Goal: Transaction & Acquisition: Purchase product/service

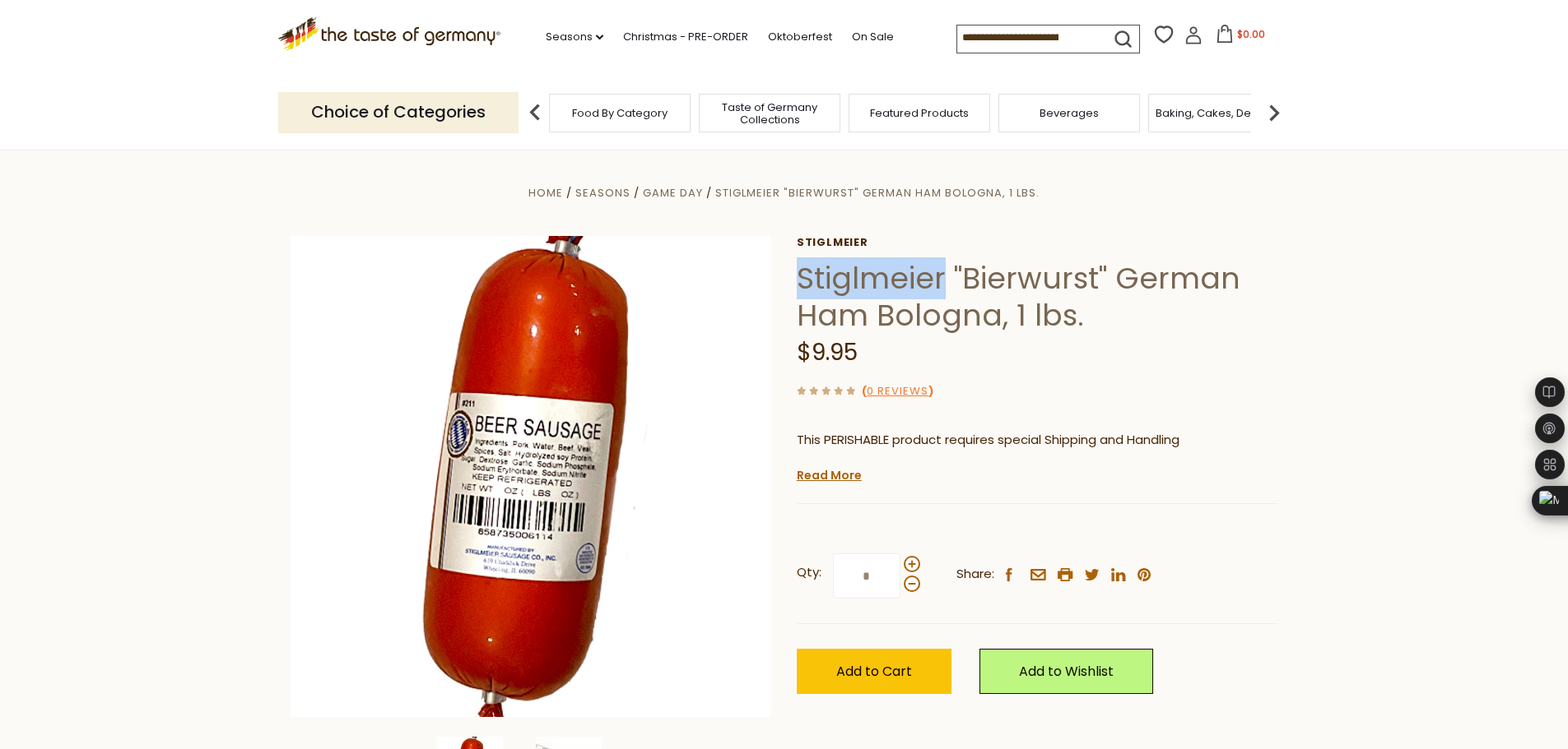
drag, startPoint x: 801, startPoint y: 273, endPoint x: 946, endPoint y: 266, distance: 145.2
click at [946, 266] on h1 "Stiglmeier "Bierwurst" German Ham Bologna, 1 lbs." at bounding box center [1037, 296] width 481 height 74
click at [596, 36] on icon "dropdown_arrow" at bounding box center [599, 38] width 7 height 6
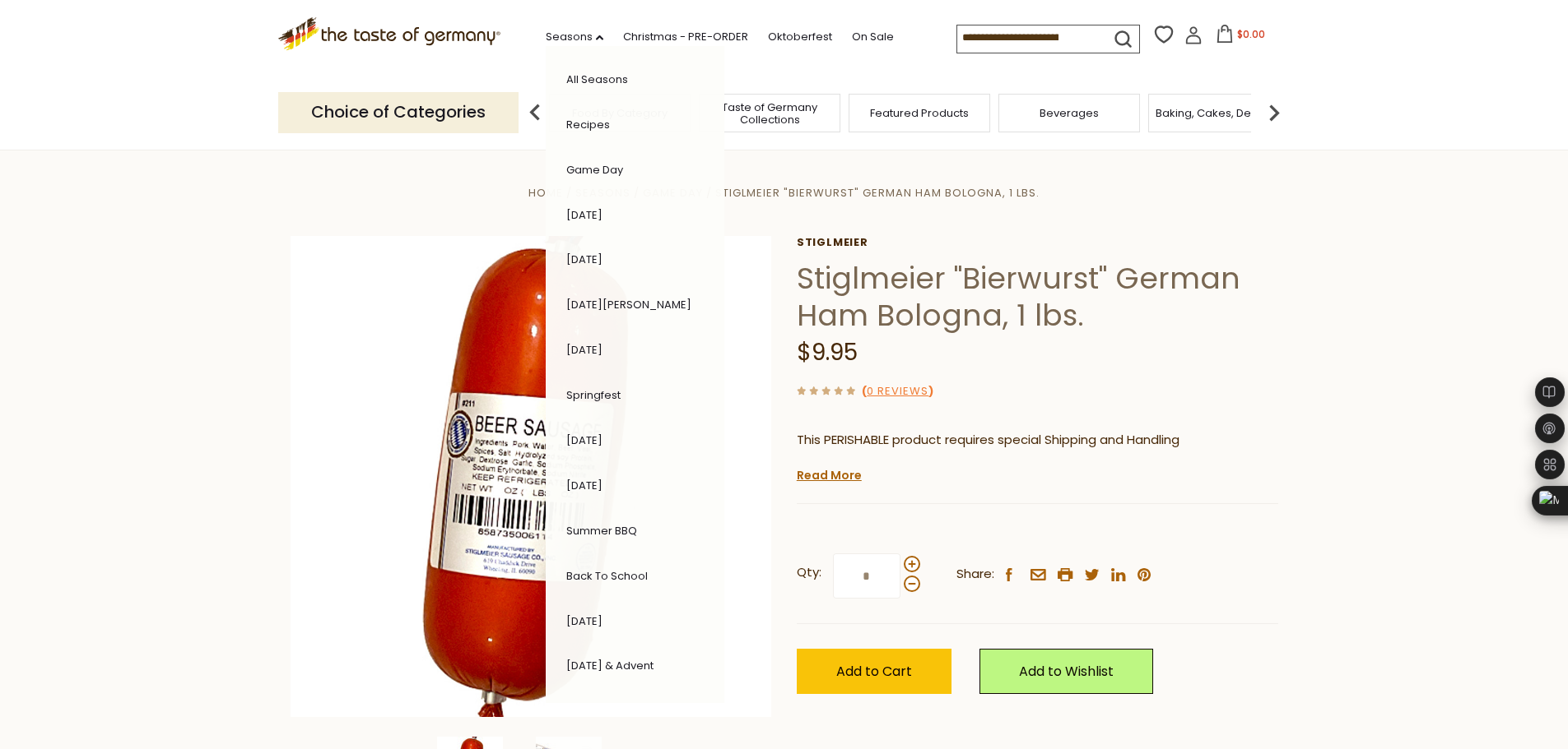
click at [154, 340] on section "Home Seasons Game Day Stiglmeier "Bierwurst" German Ham Bologna, 1 lbs. Stiglme…" at bounding box center [784, 515] width 1568 height 732
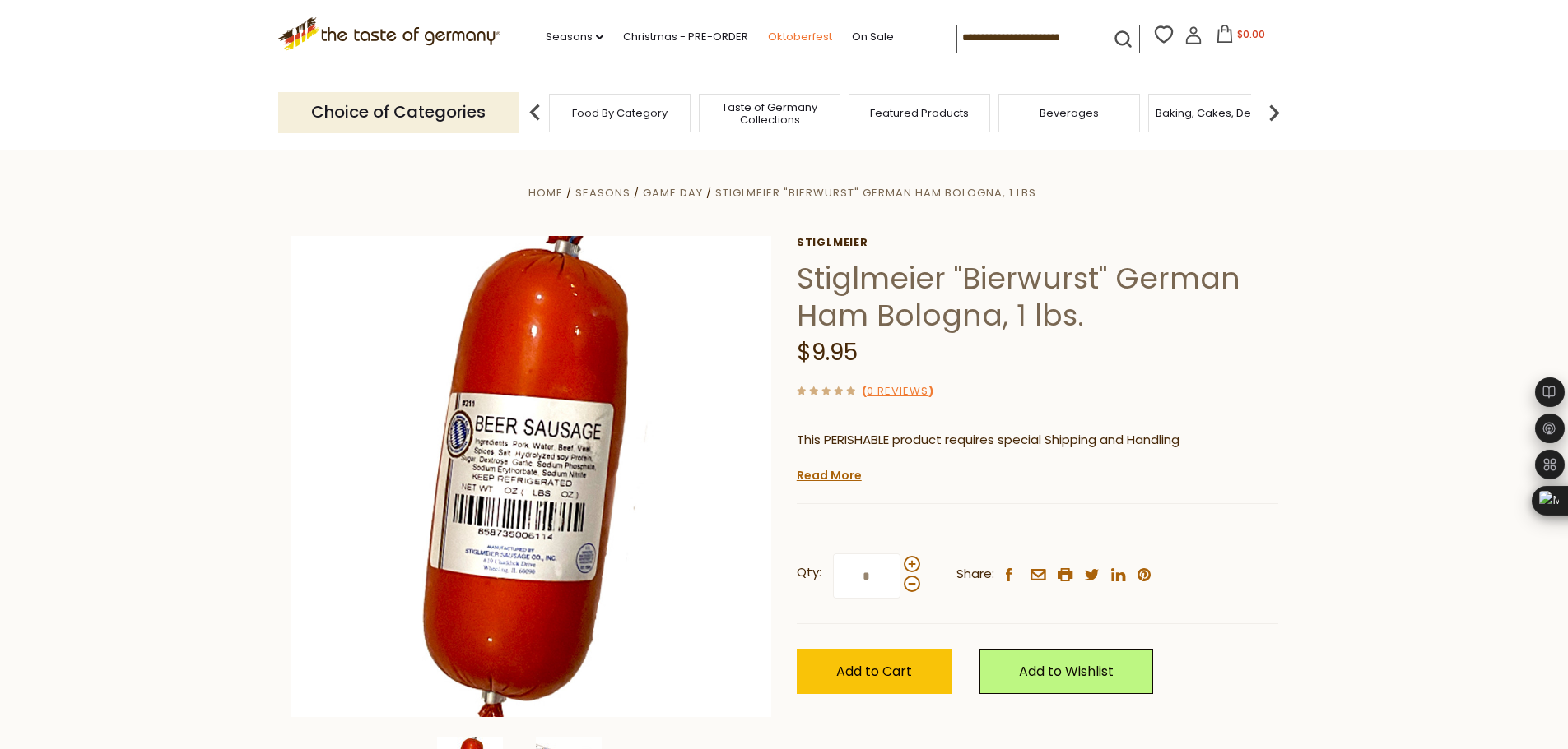
click at [796, 34] on link "Oktoberfest" at bounding box center [800, 37] width 64 height 18
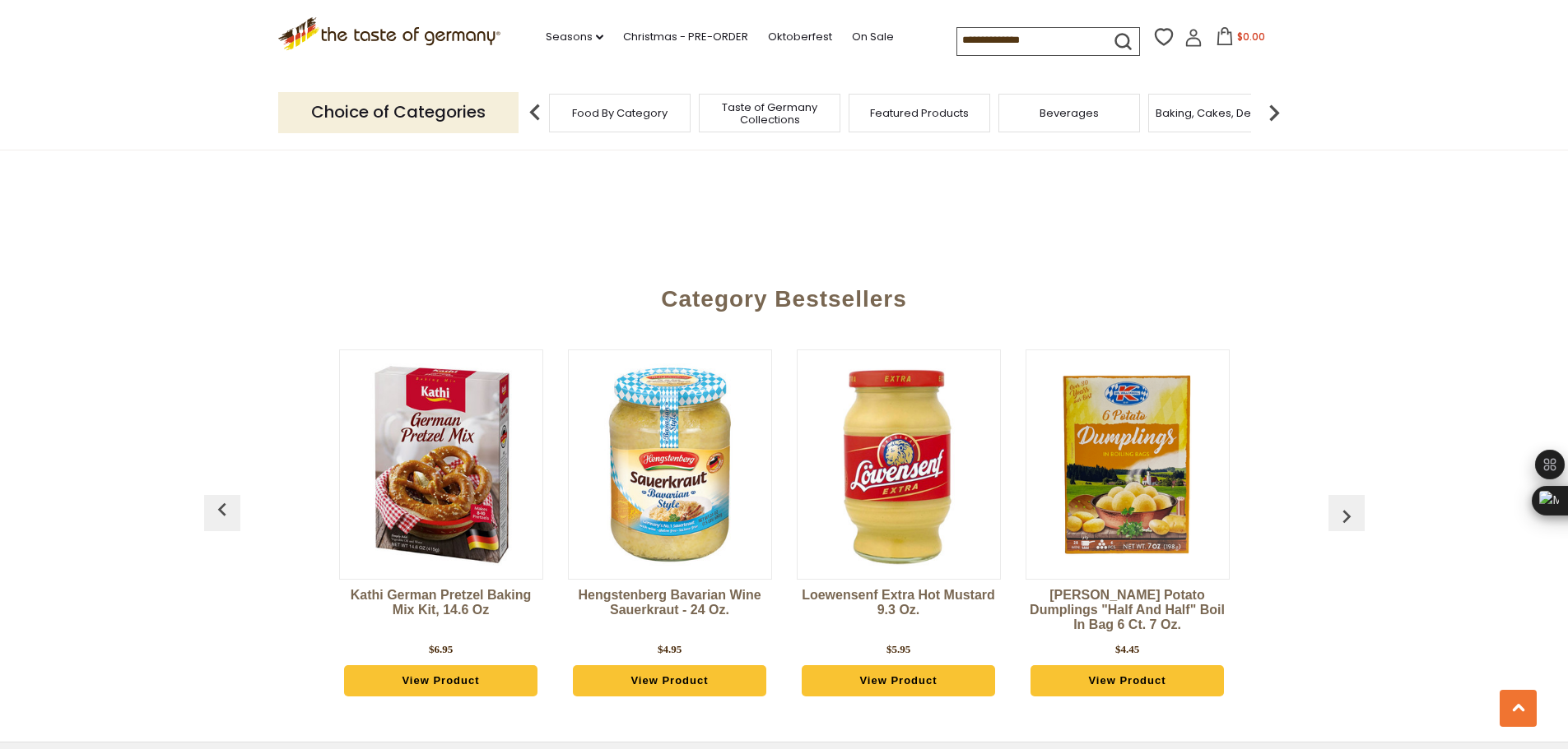
scroll to position [4387, 0]
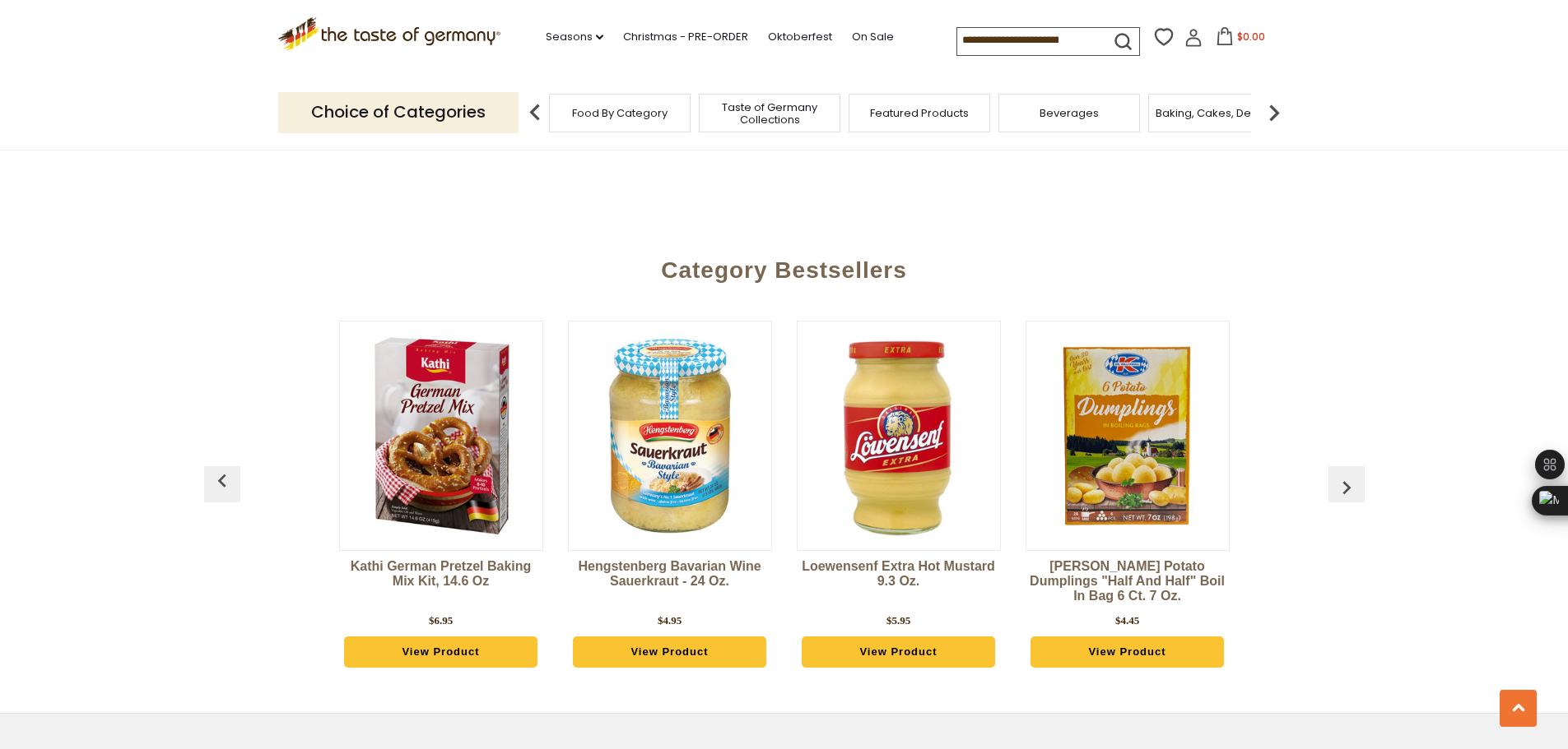
click at [1346, 474] on img "button" at bounding box center [1346, 487] width 27 height 27
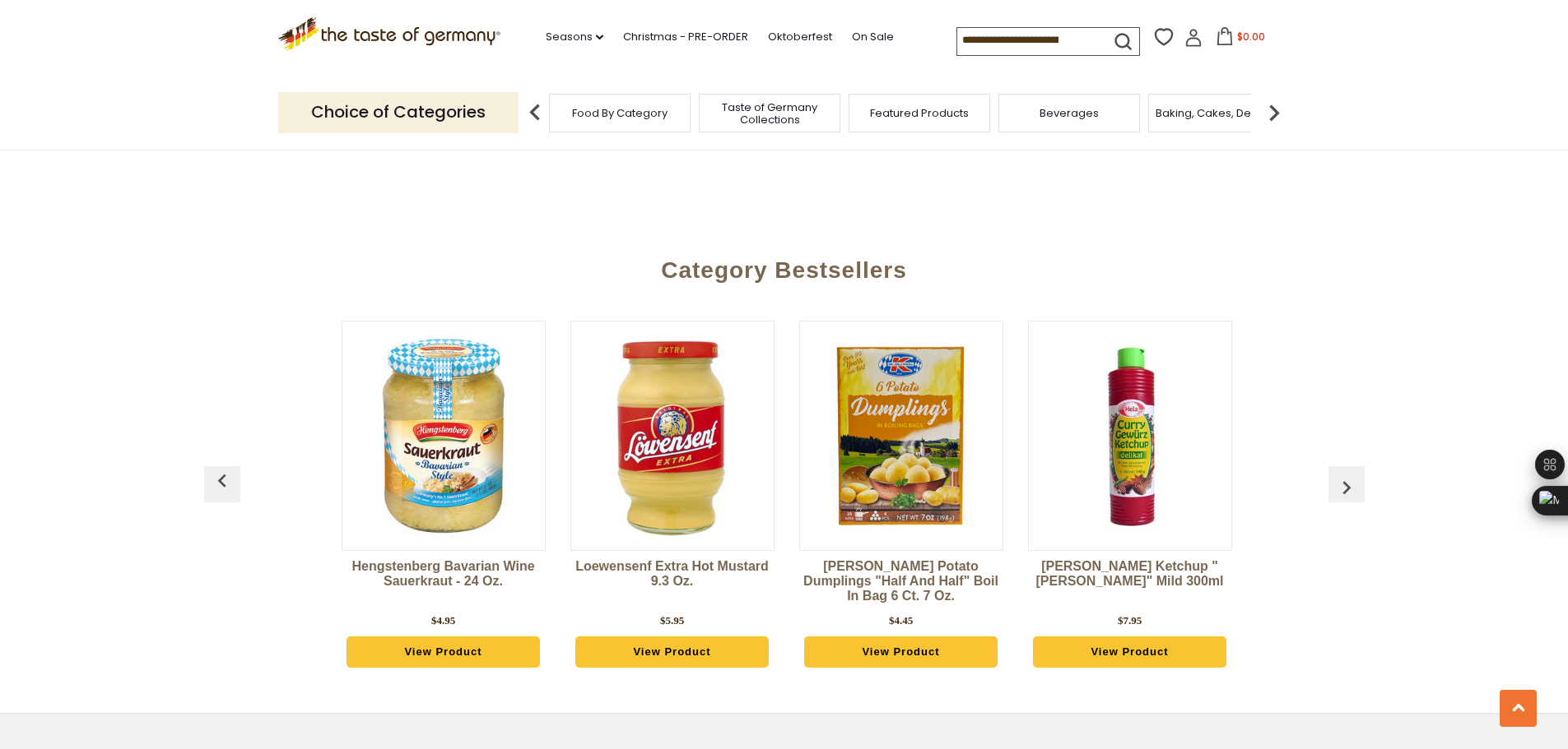
scroll to position [0, 228]
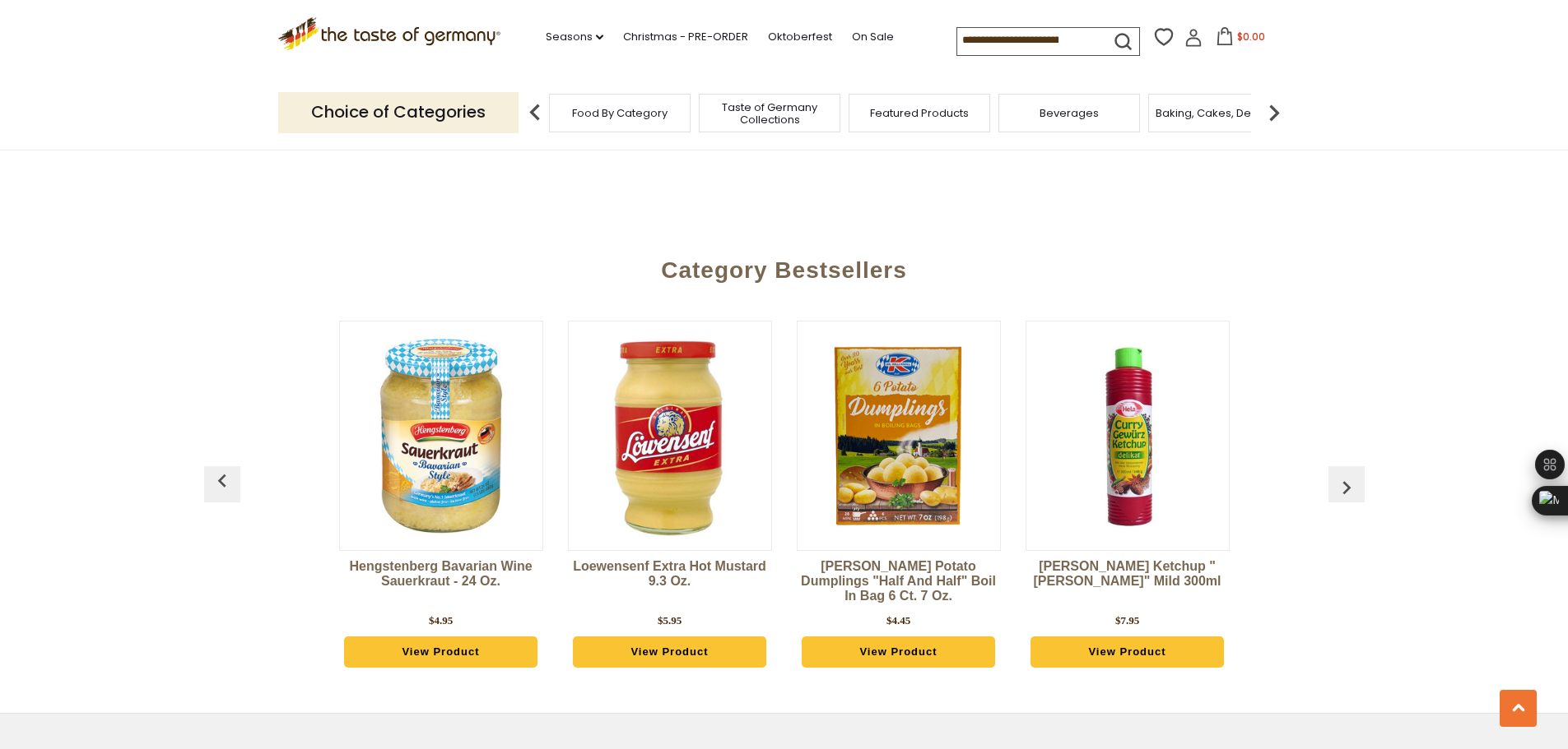
click at [1346, 474] on img "button" at bounding box center [1346, 487] width 27 height 27
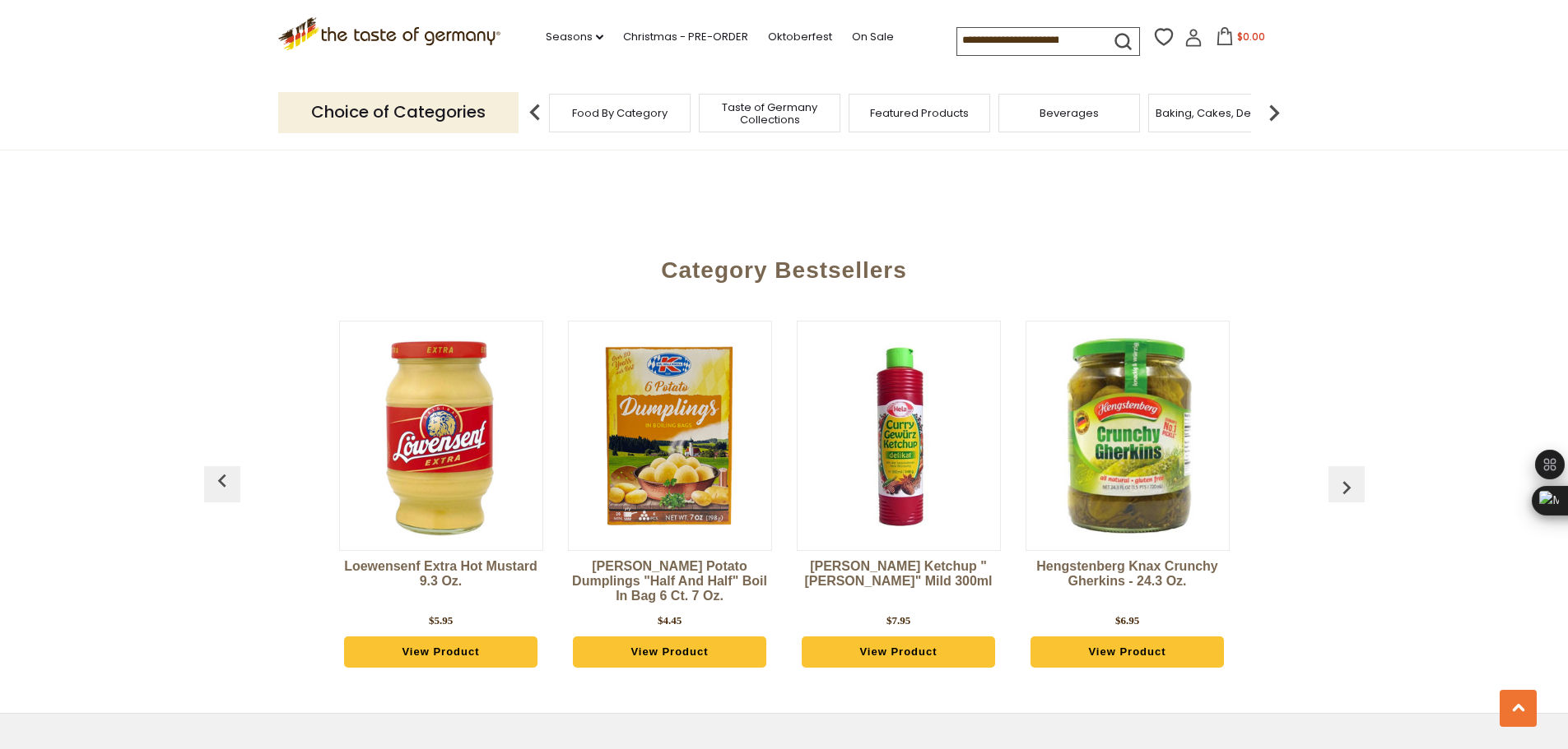
click at [1348, 474] on img "button" at bounding box center [1346, 487] width 27 height 27
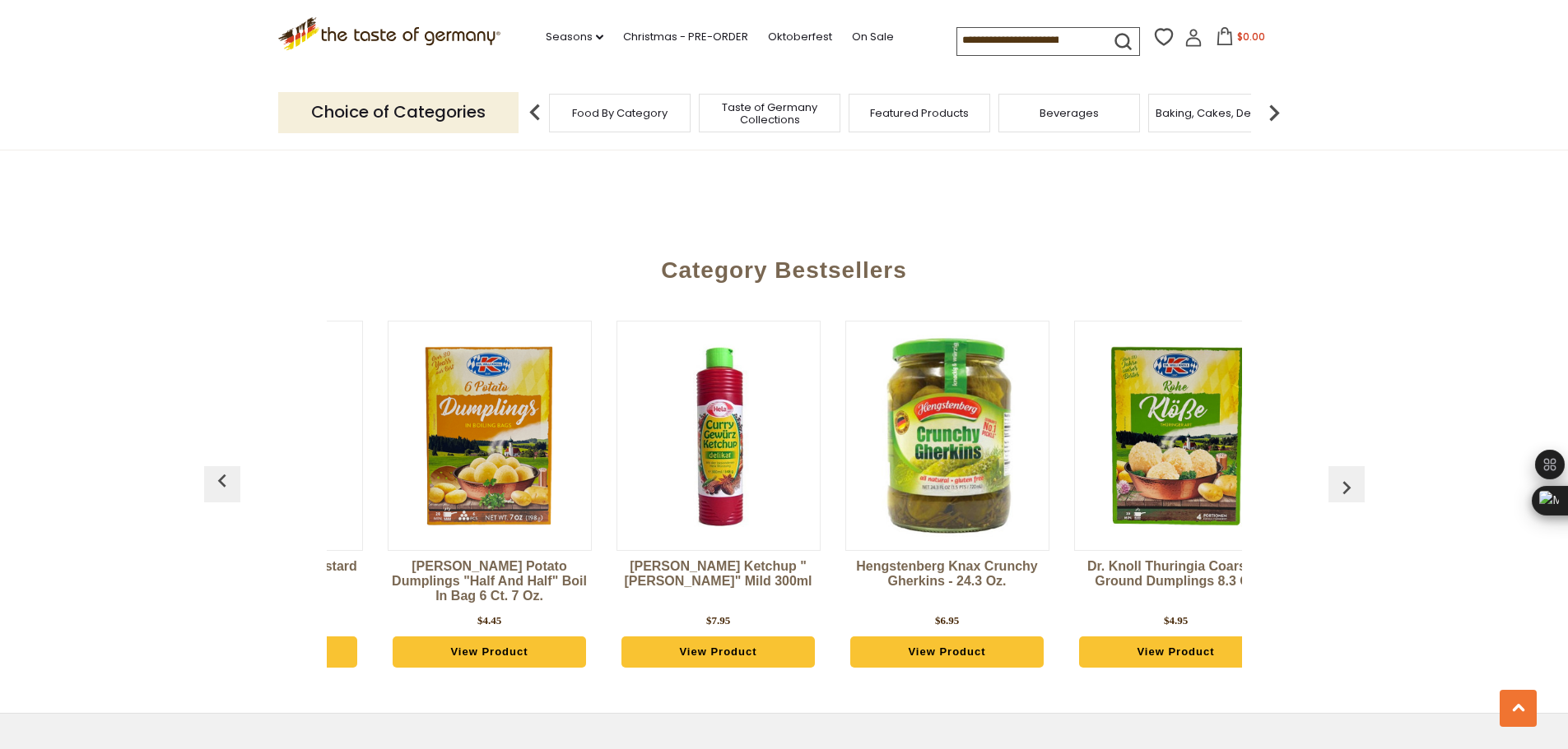
click at [1348, 474] on img "button" at bounding box center [1346, 487] width 27 height 27
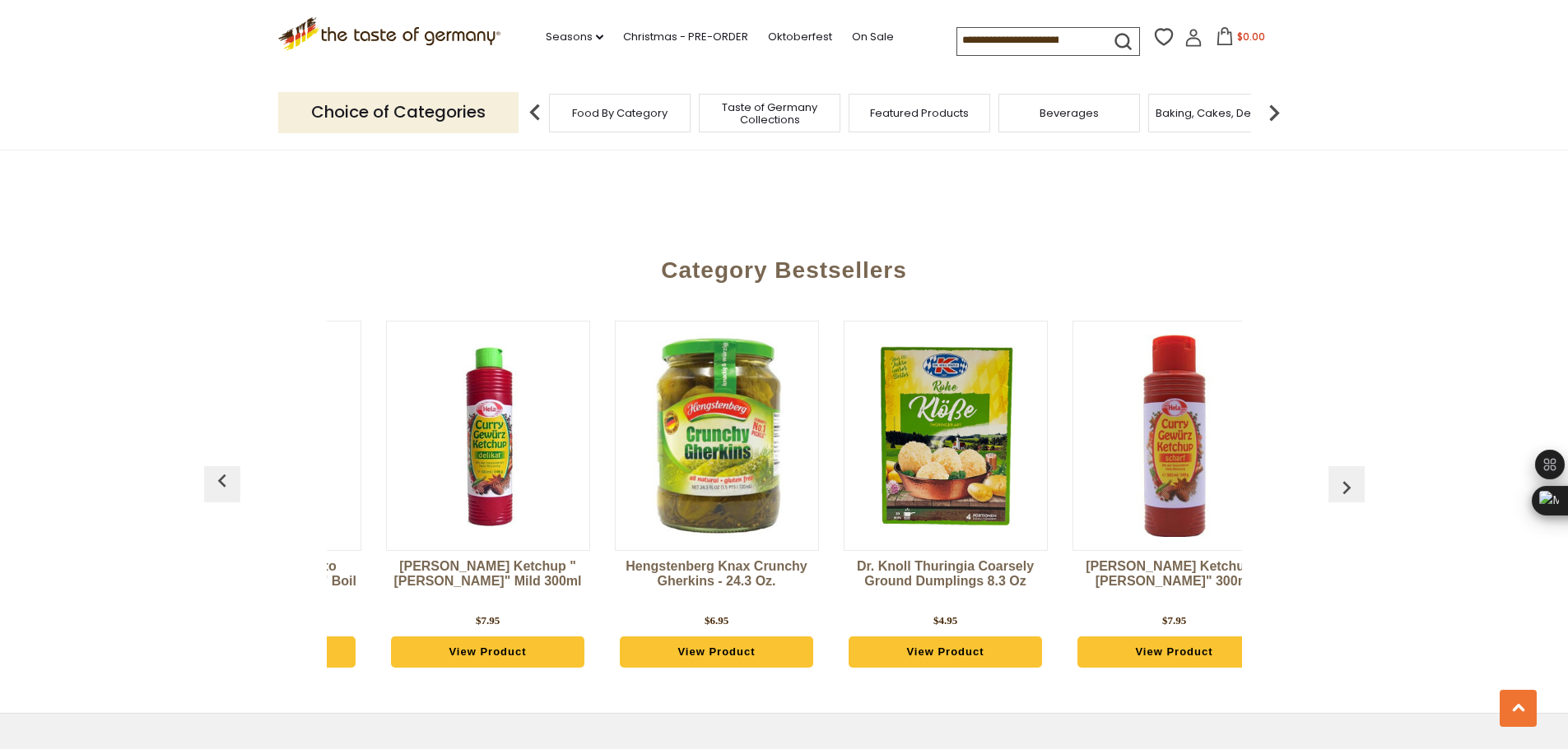
click at [1348, 474] on img "button" at bounding box center [1346, 487] width 27 height 27
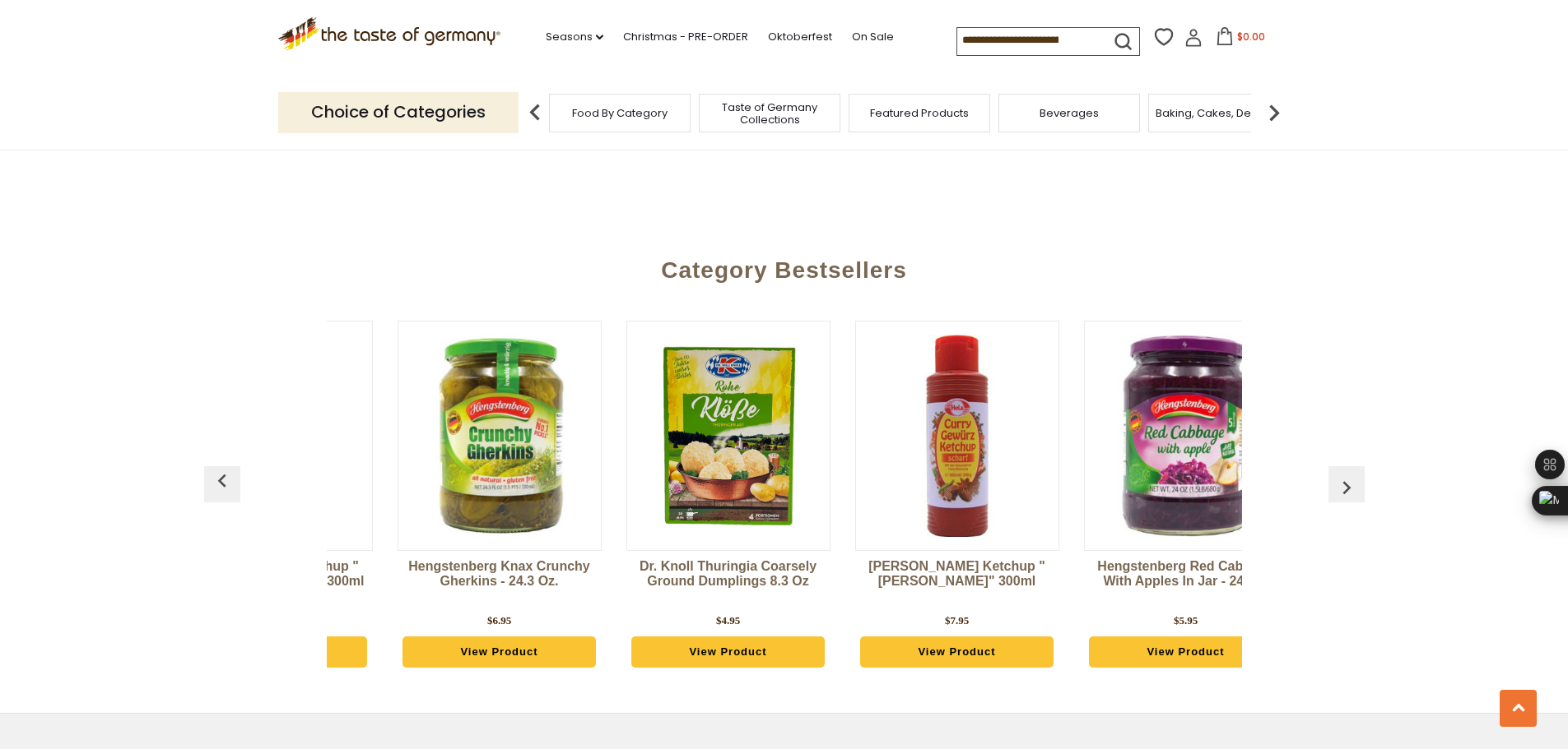
click at [1348, 474] on img "button" at bounding box center [1346, 487] width 27 height 27
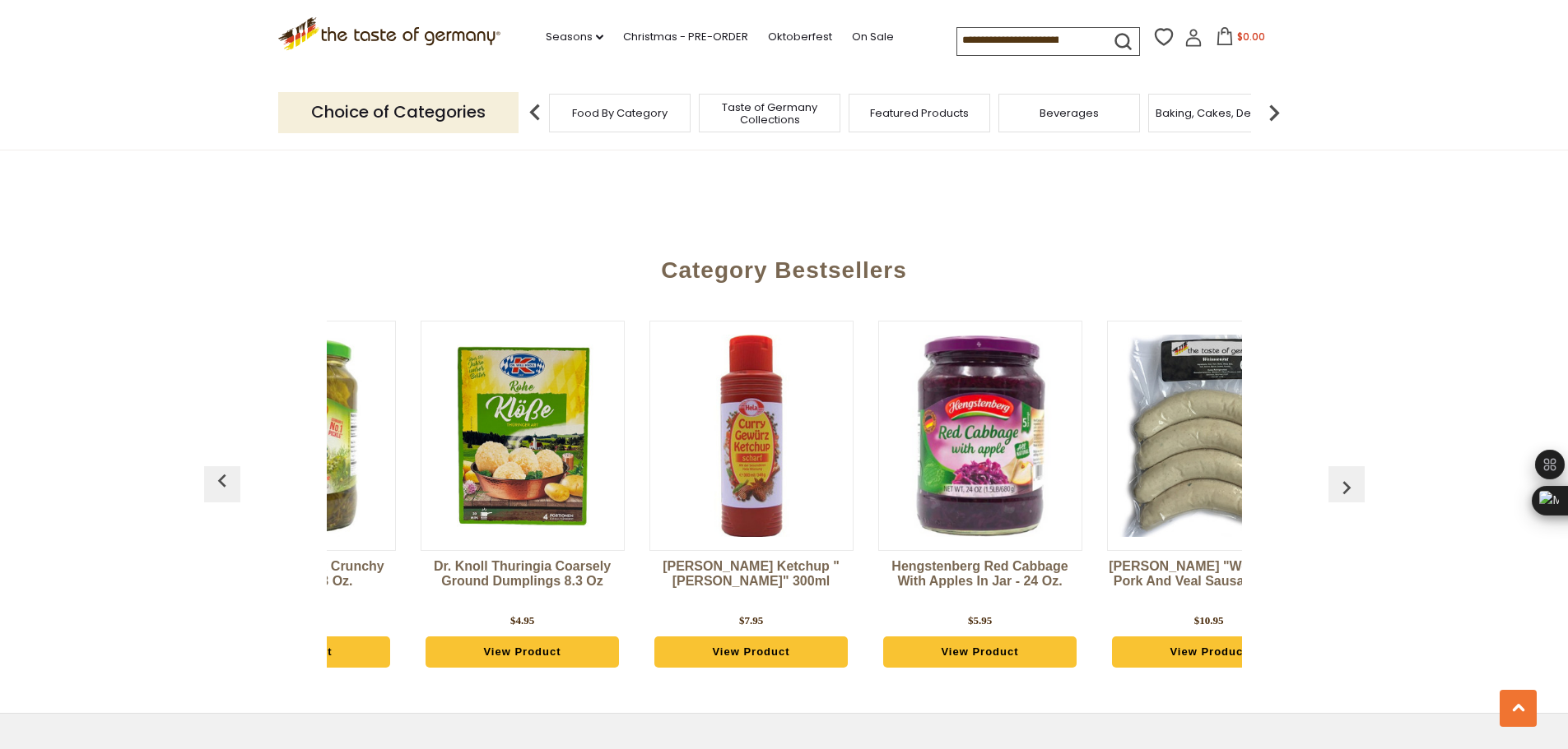
click at [1348, 474] on img "button" at bounding box center [1346, 487] width 27 height 27
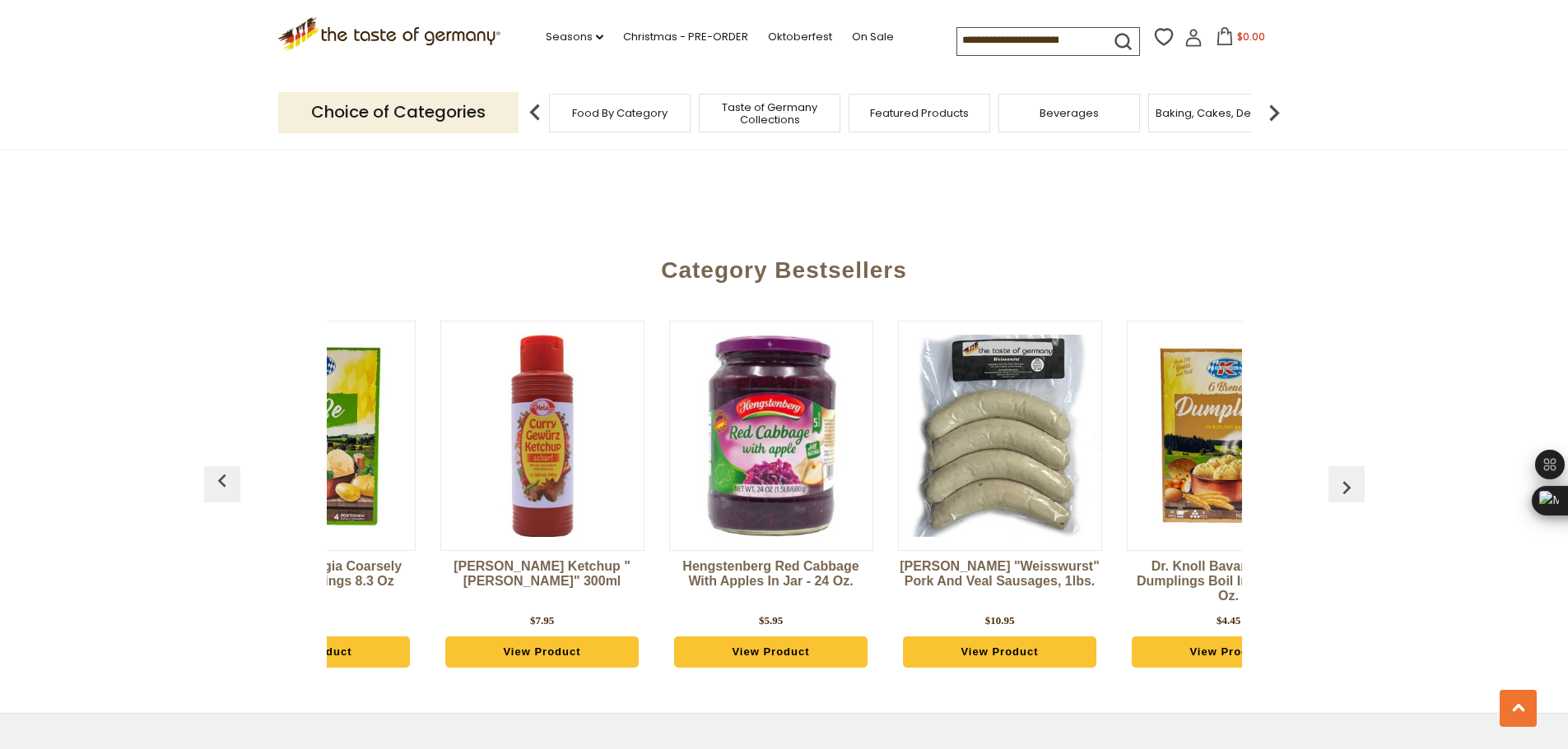
click at [1348, 474] on img "button" at bounding box center [1346, 487] width 27 height 27
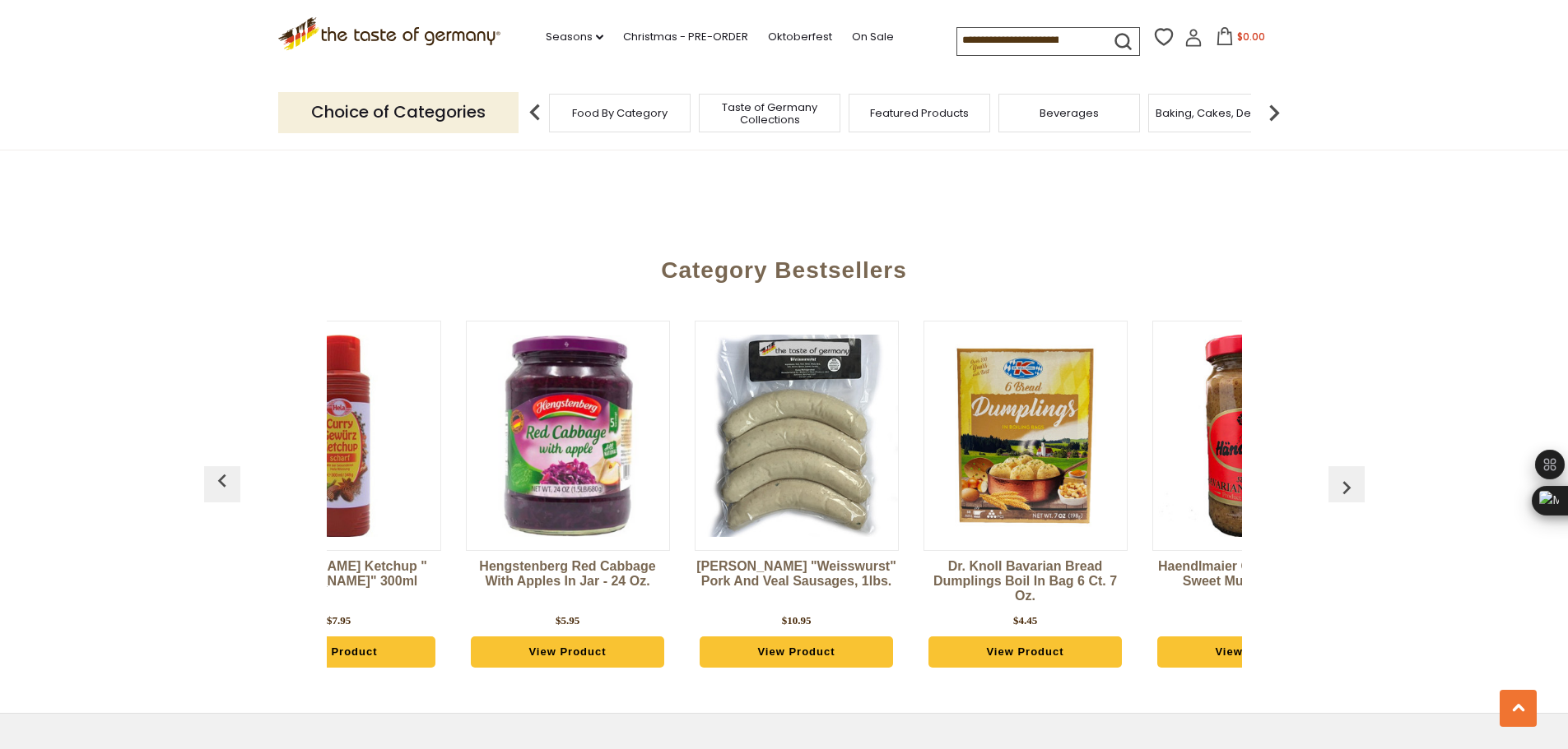
click at [1348, 474] on img "button" at bounding box center [1346, 487] width 27 height 27
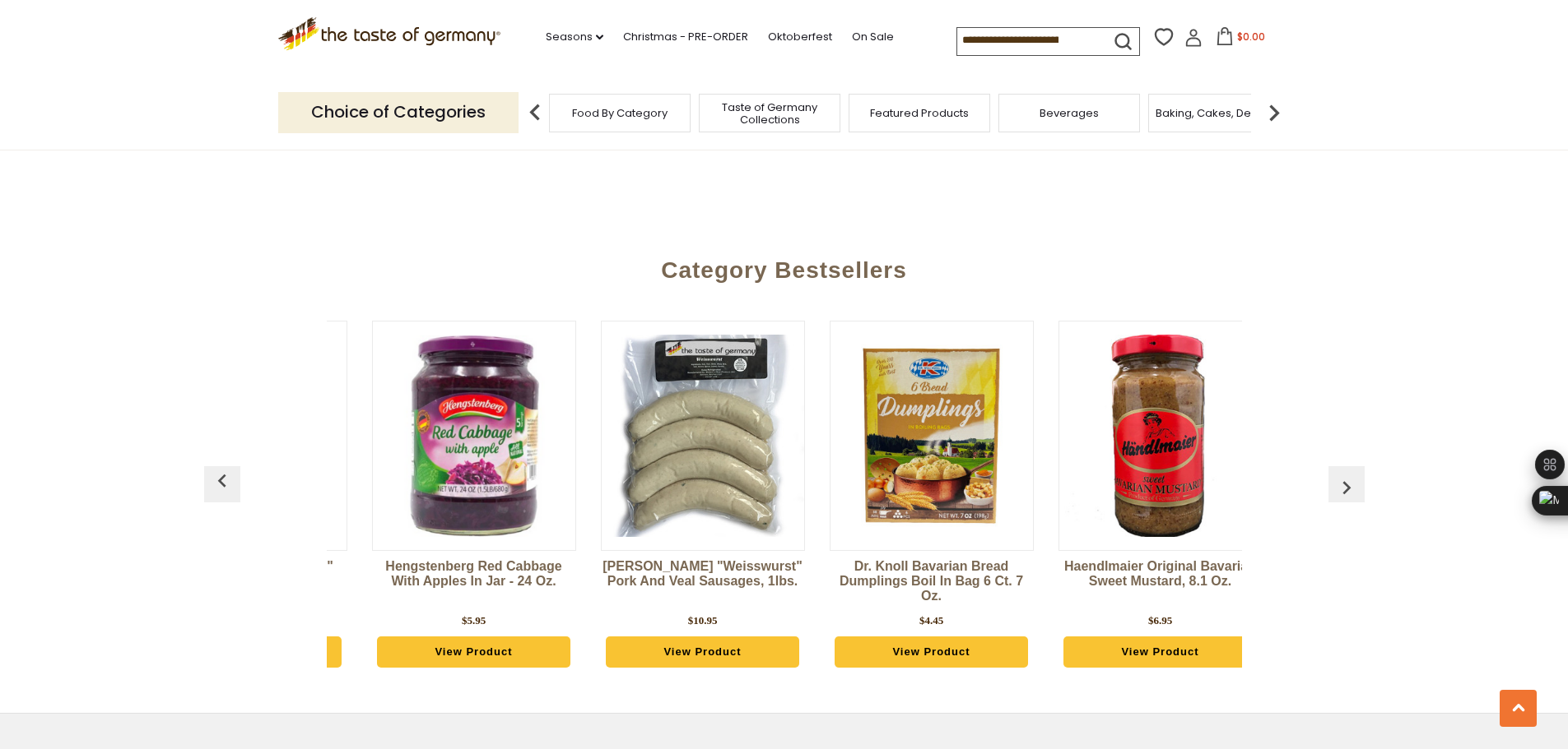
click at [1348, 474] on img "button" at bounding box center [1346, 487] width 27 height 27
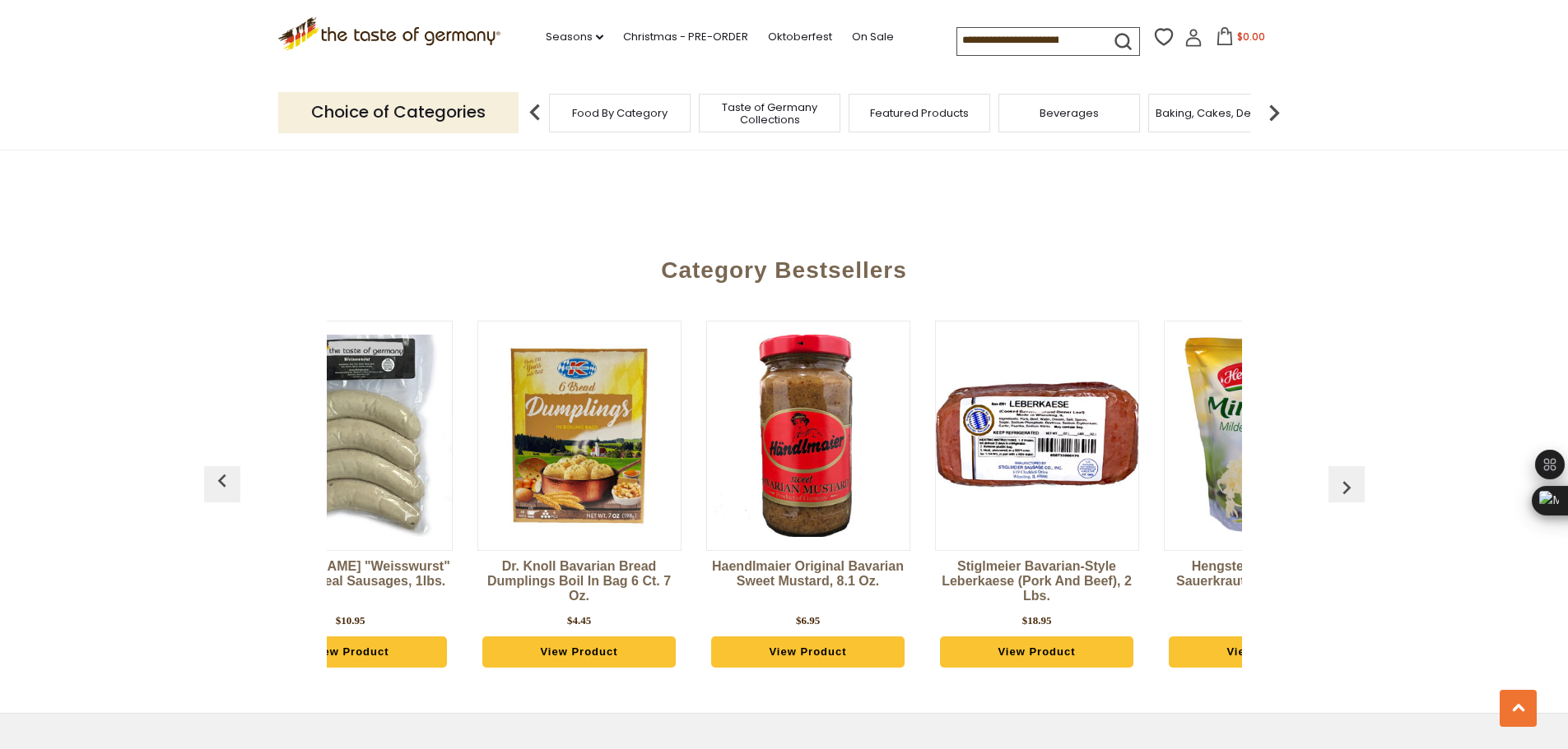
scroll to position [0, 2153]
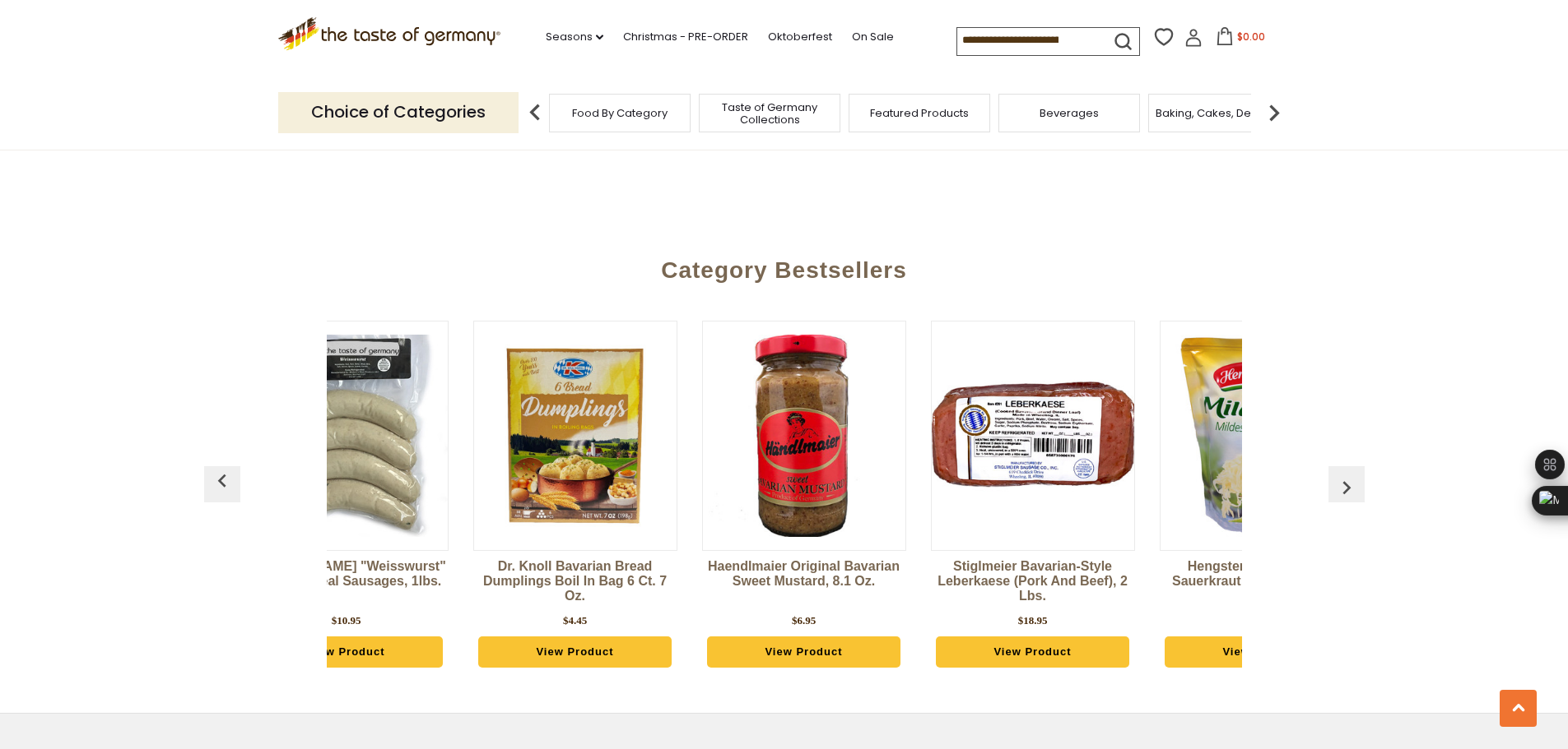
click at [1348, 474] on img "button" at bounding box center [1346, 487] width 27 height 27
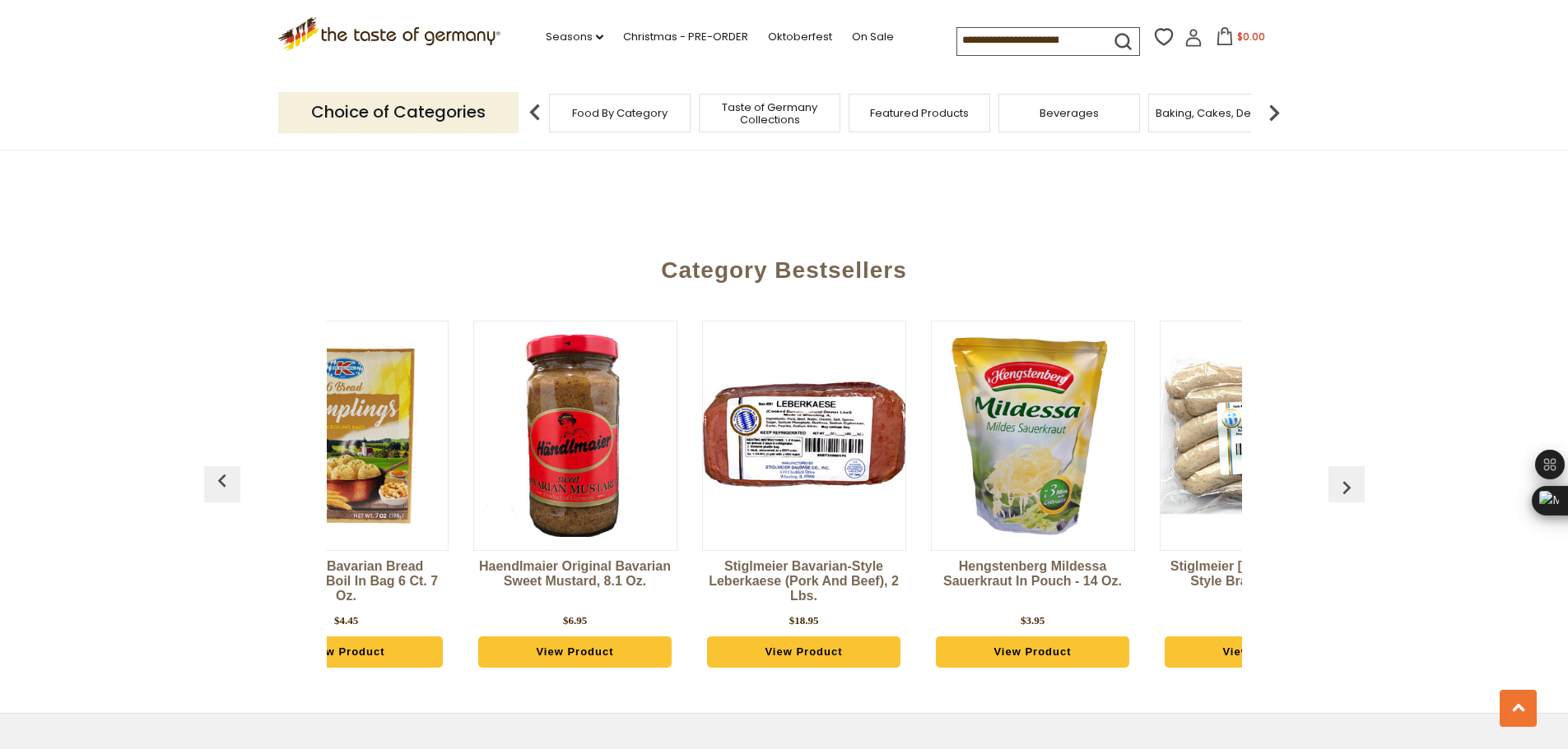
click at [1349, 474] on img "button" at bounding box center [1346, 487] width 27 height 27
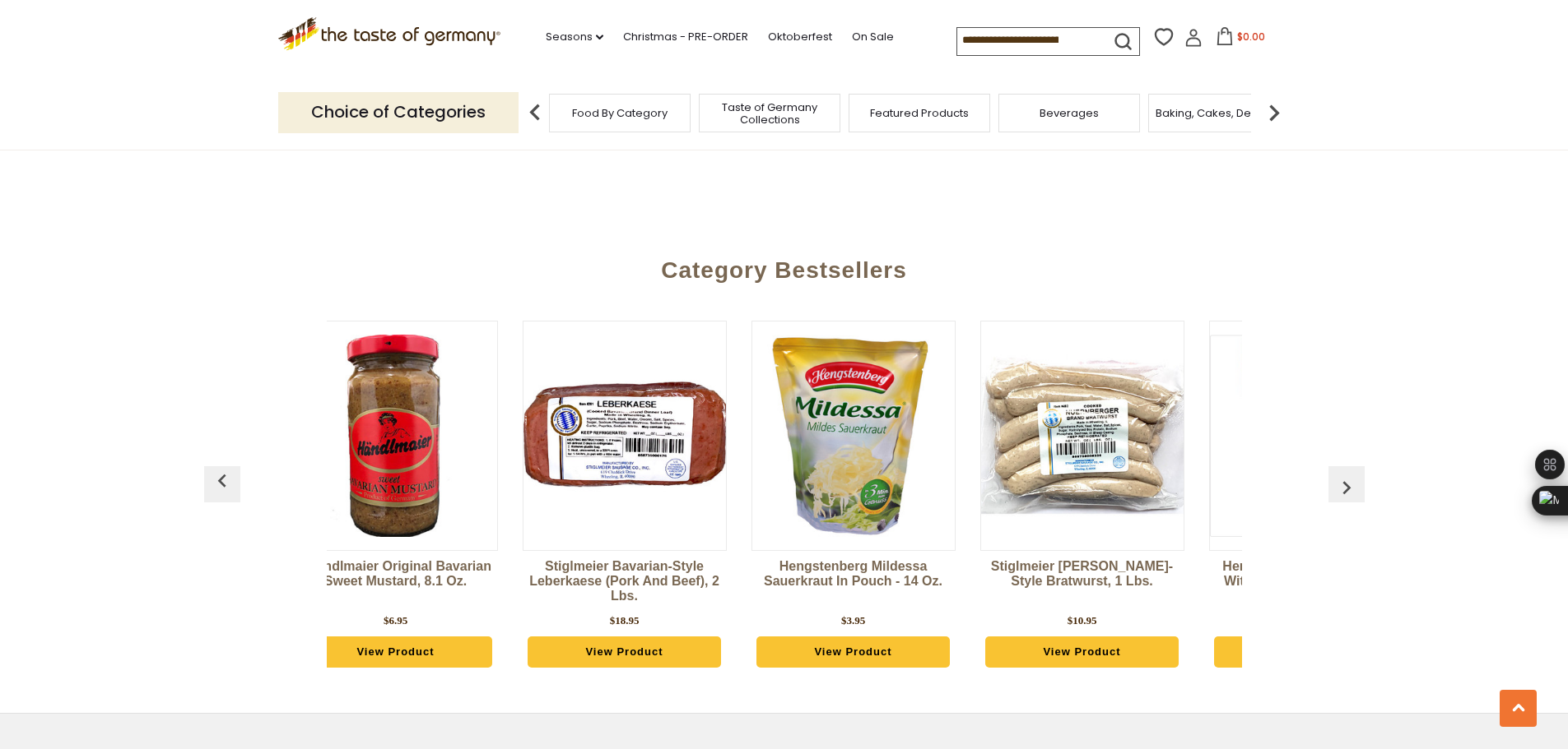
click at [1349, 474] on img "button" at bounding box center [1346, 487] width 27 height 27
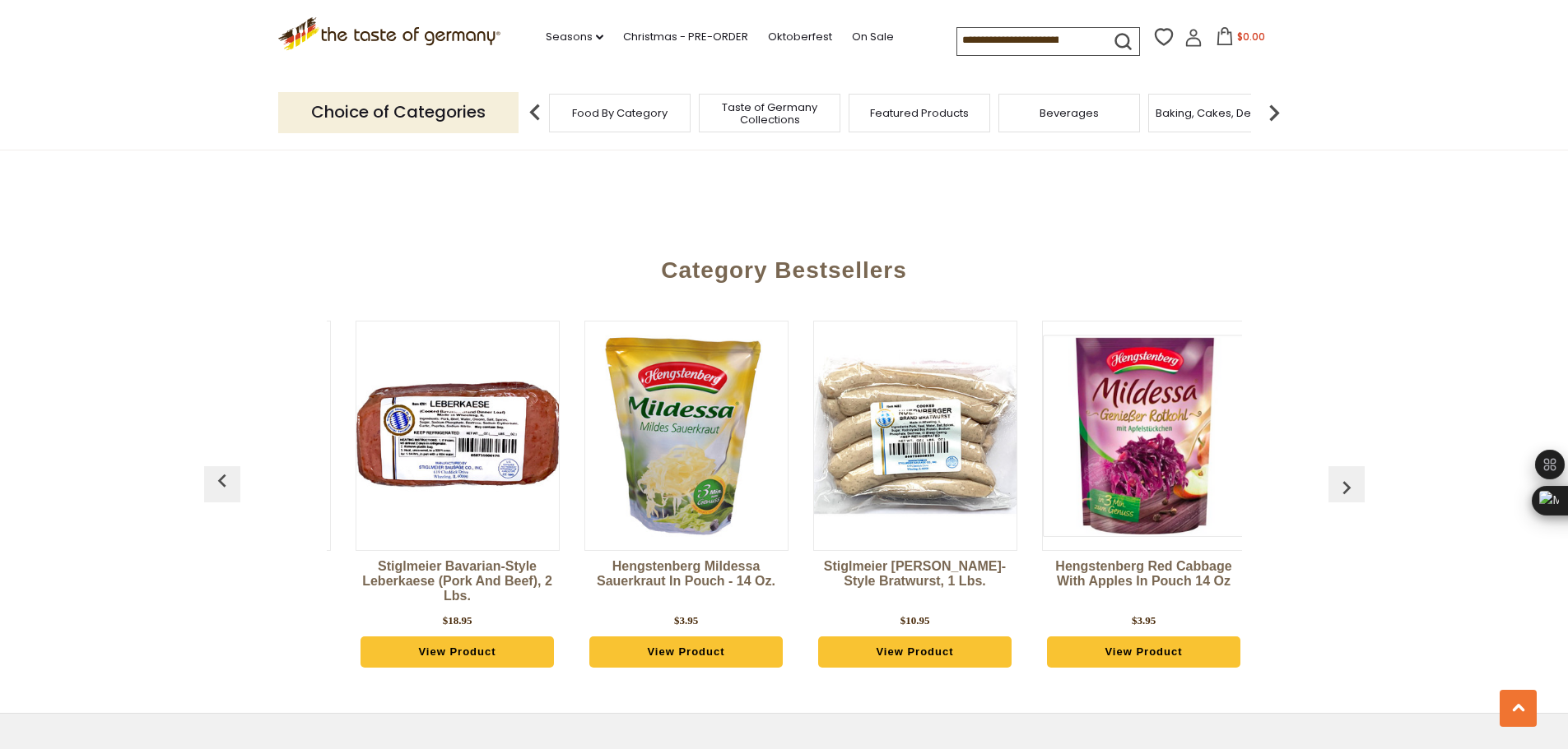
scroll to position [0, 2745]
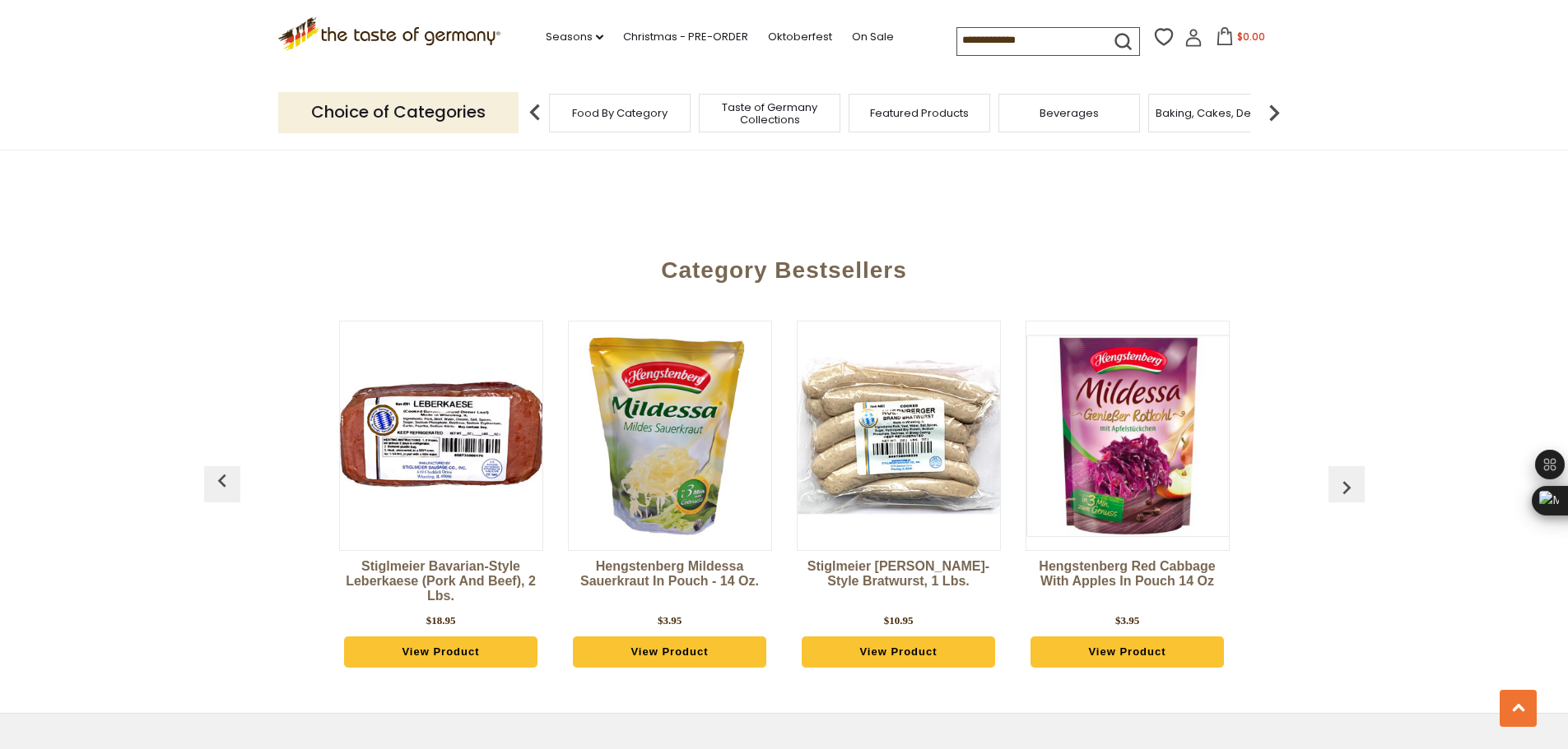
click at [1350, 474] on img "button" at bounding box center [1346, 487] width 27 height 27
click at [596, 37] on icon at bounding box center [599, 37] width 7 height 5
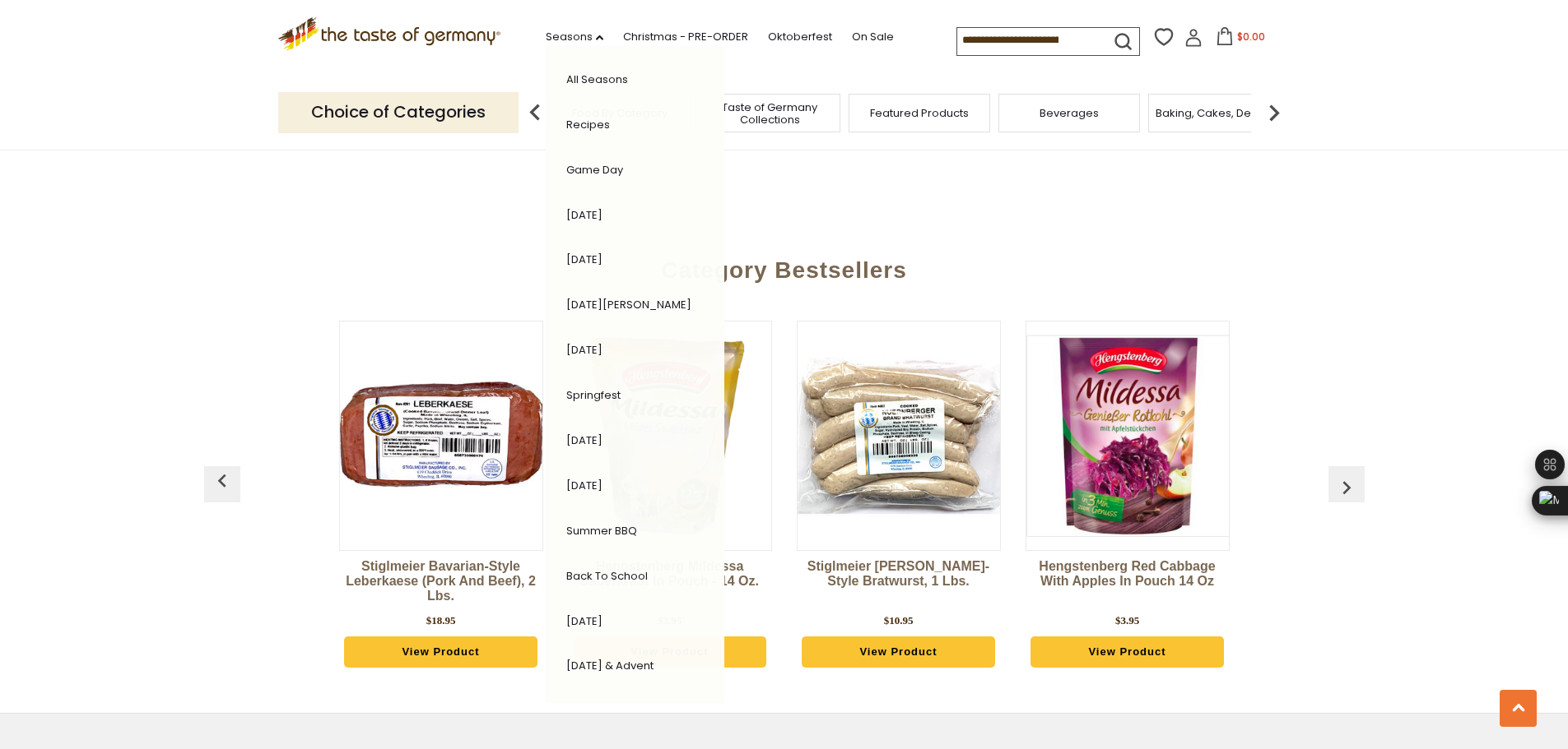
click at [441, 40] on icon at bounding box center [390, 31] width 223 height 28
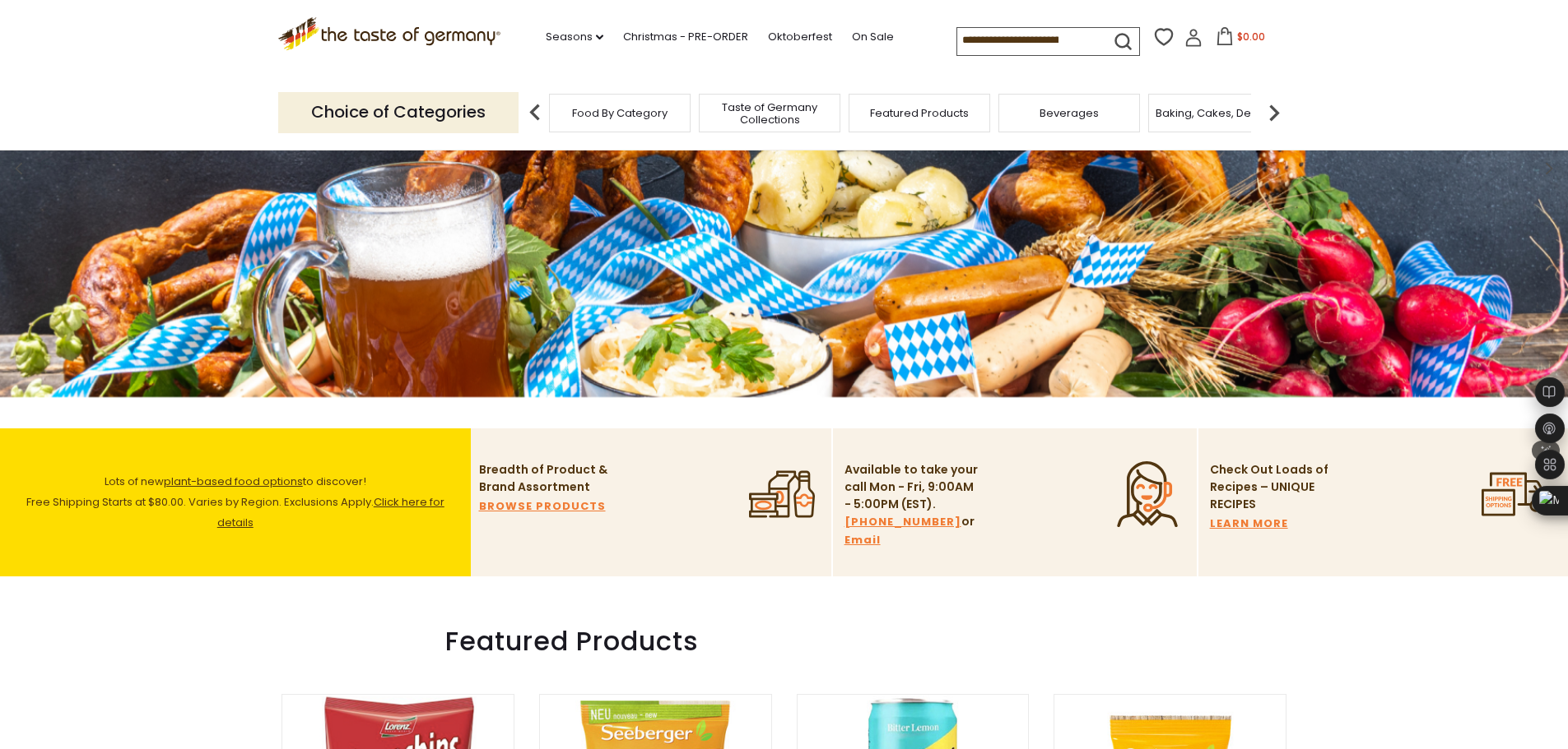
scroll to position [411, 0]
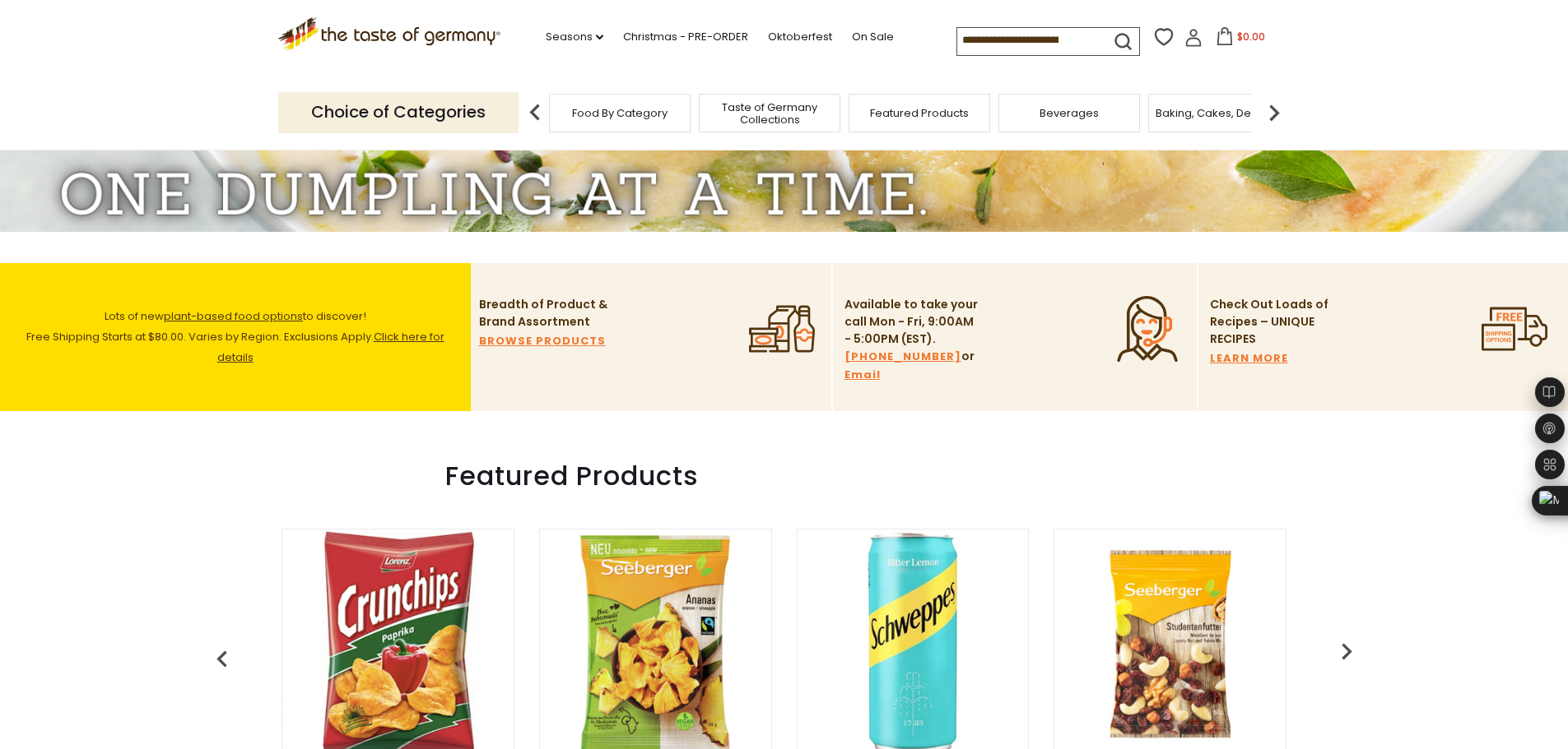
click at [533, 338] on link "BROWSE PRODUCTS" at bounding box center [542, 341] width 127 height 18
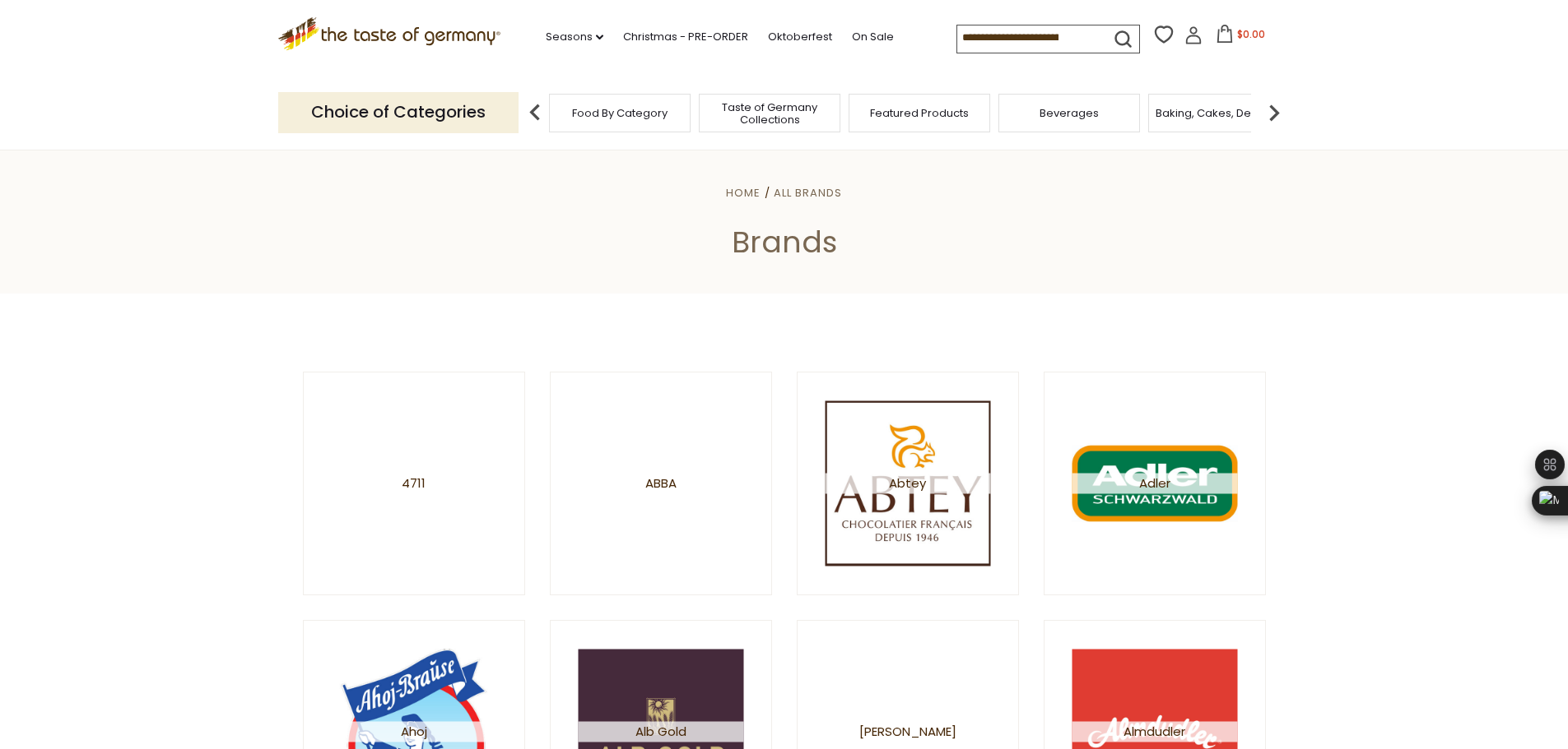
click at [467, 42] on icon ".st0{fill:#EDD300;} .st1{fill:#D33E21;}" at bounding box center [390, 34] width 223 height 34
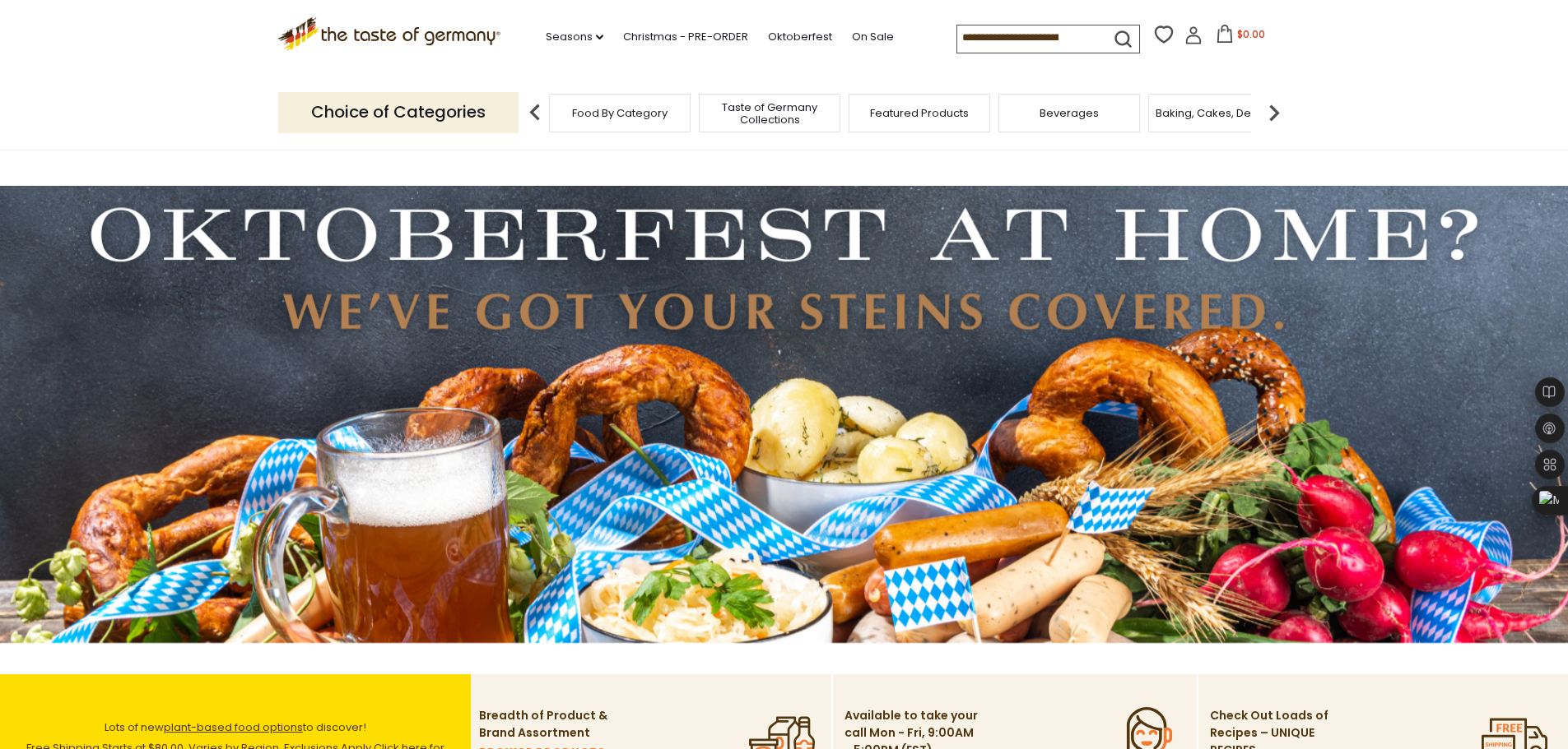
click at [660, 117] on span "Food By Category" at bounding box center [620, 113] width 96 height 12
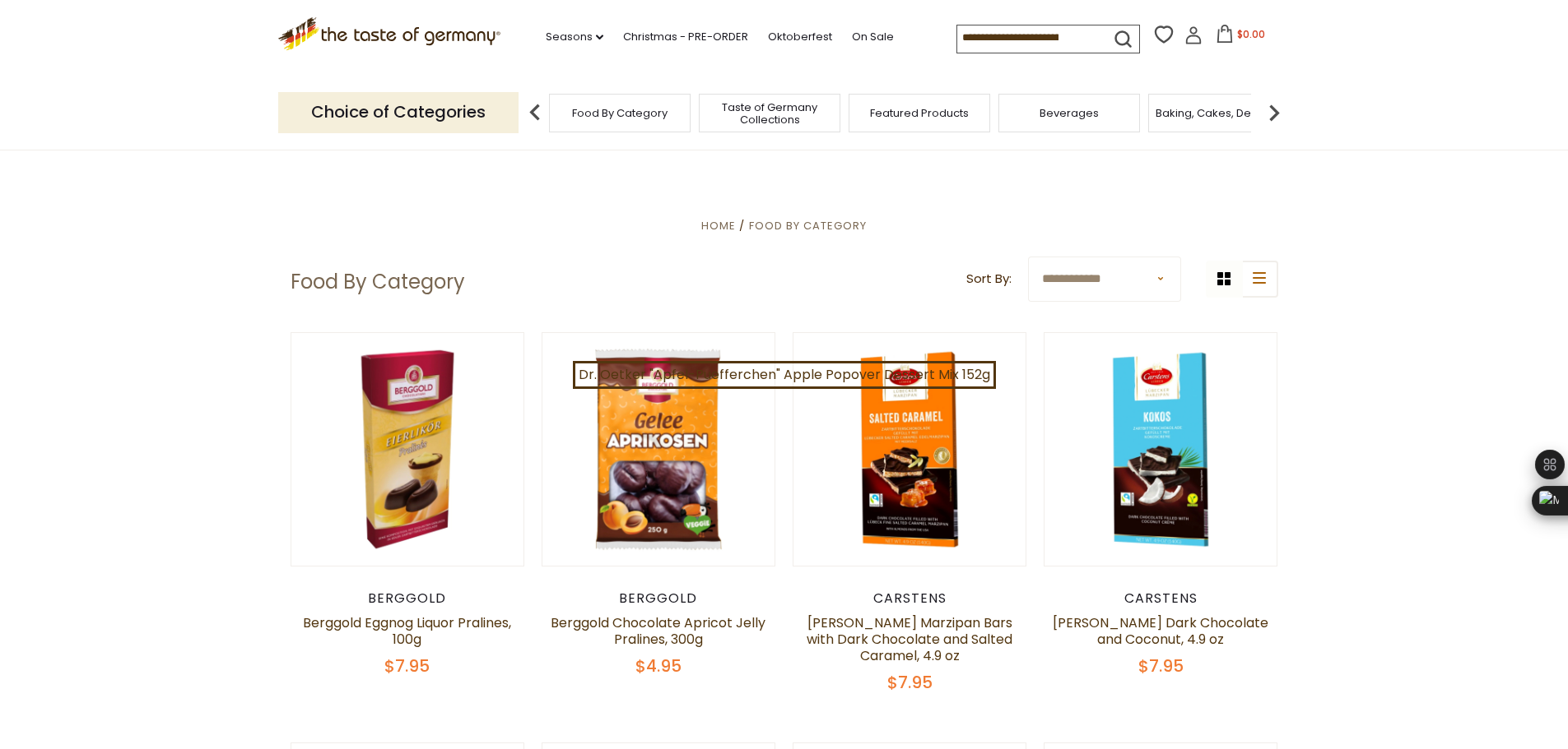
click at [631, 116] on span "Food By Category" at bounding box center [620, 113] width 96 height 12
click at [439, 114] on p "Choice of Categories" at bounding box center [397, 112] width 240 height 41
click at [1274, 111] on img at bounding box center [1273, 112] width 33 height 33
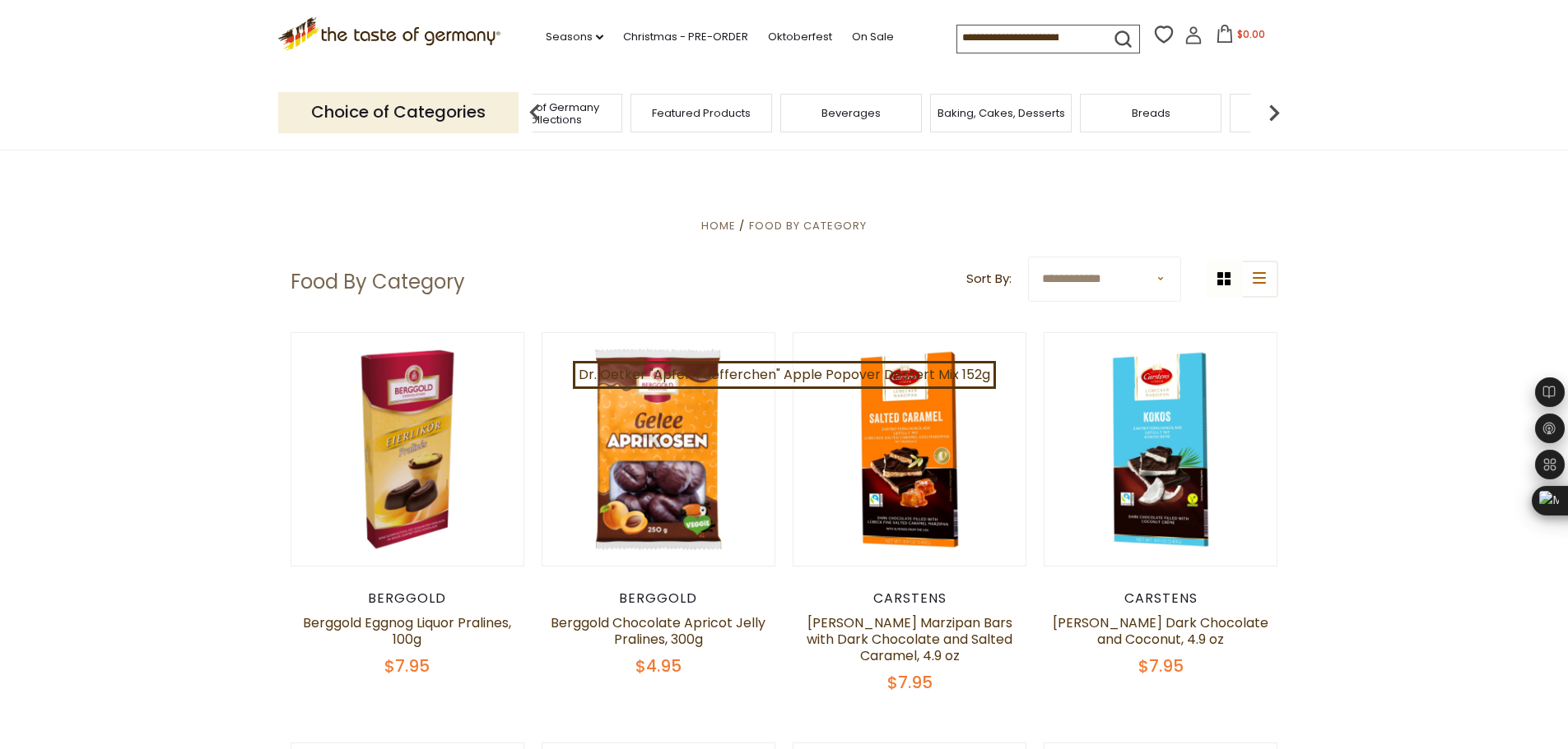
click at [1274, 111] on img at bounding box center [1273, 112] width 33 height 33
click at [975, 121] on div "Breads" at bounding box center [931, 113] width 141 height 39
click at [925, 107] on span "Breads" at bounding box center [932, 113] width 39 height 12
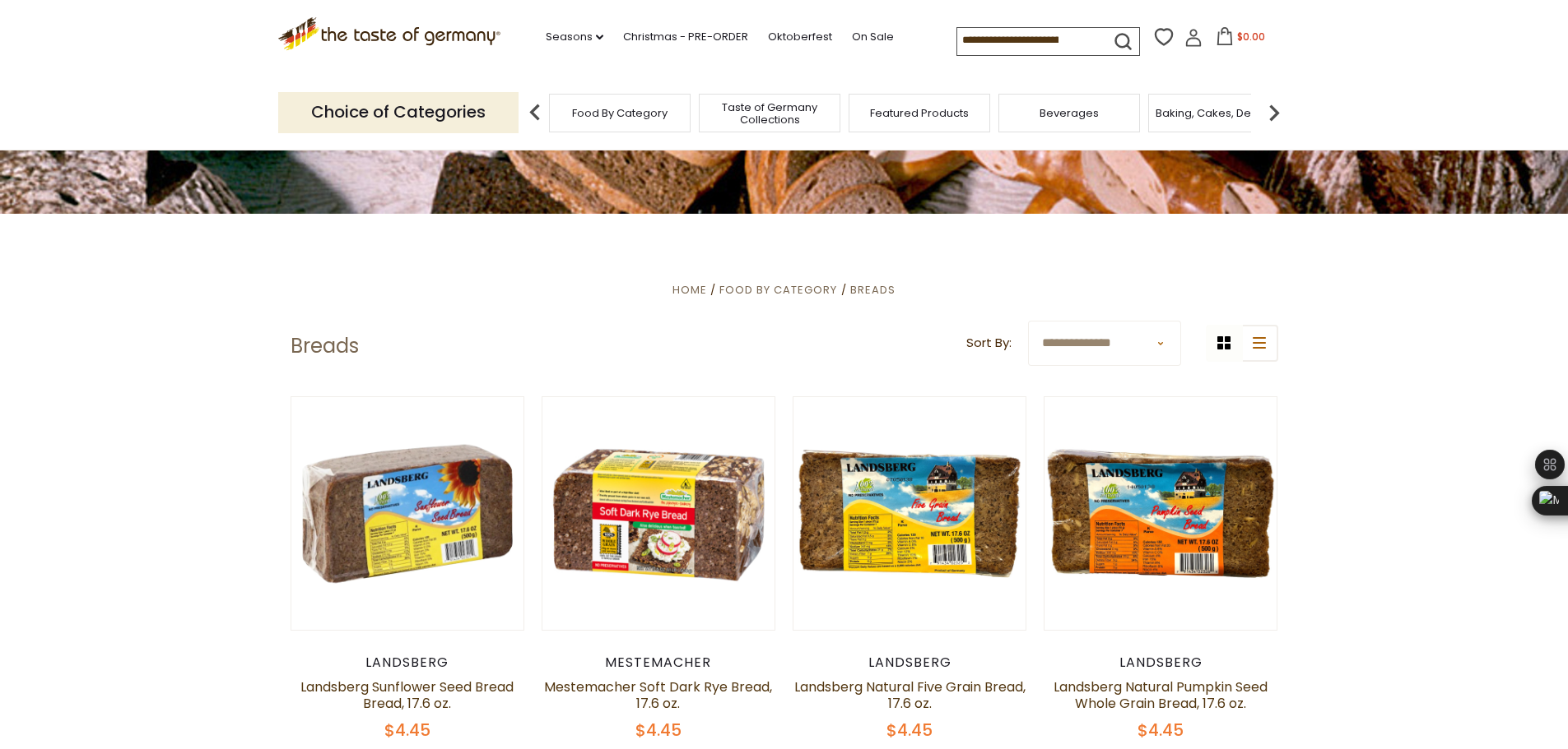
scroll to position [247, 0]
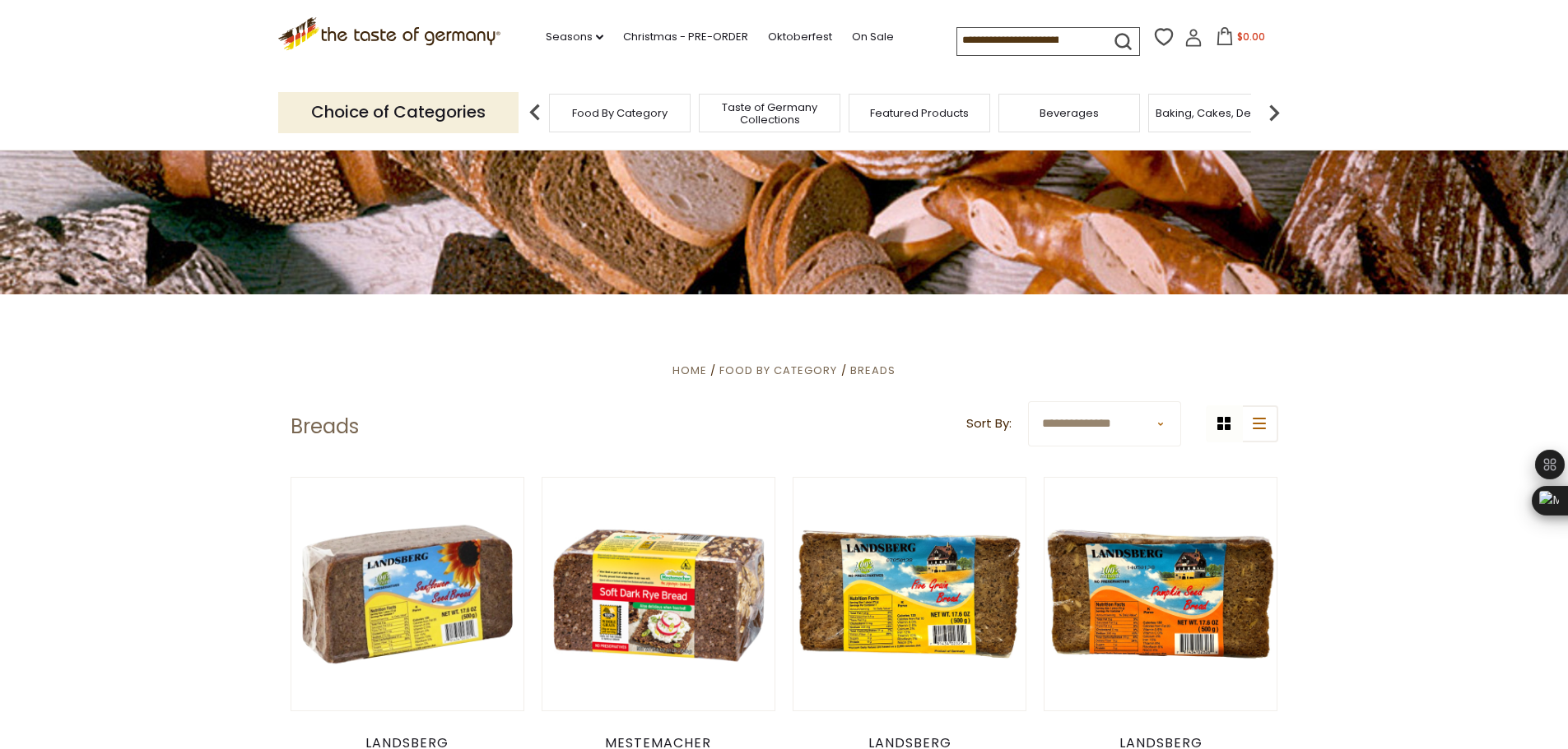
click at [1277, 117] on img at bounding box center [1273, 112] width 33 height 33
click at [1278, 117] on img at bounding box center [1273, 112] width 33 height 33
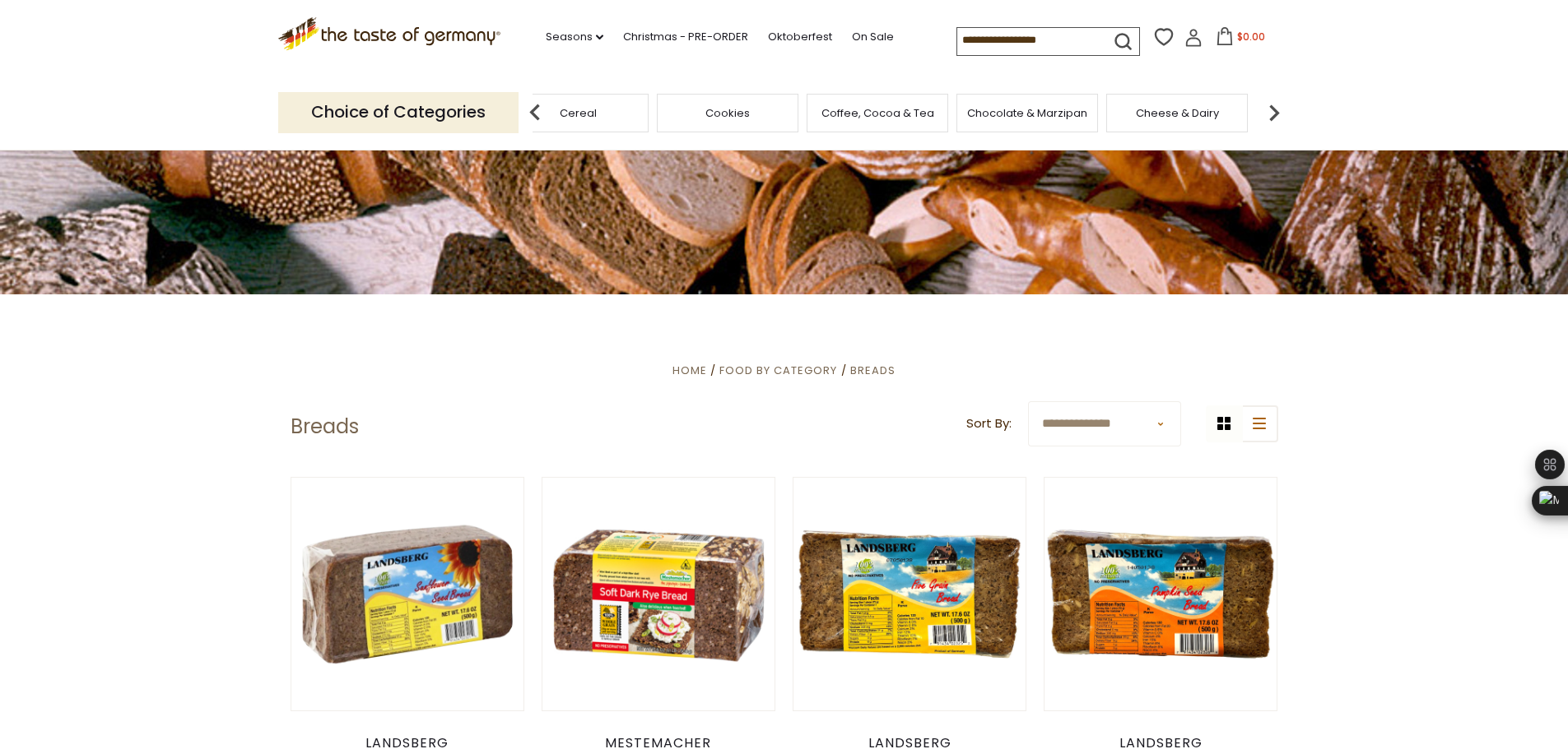
click at [1278, 117] on img at bounding box center [1273, 112] width 33 height 33
click at [1279, 117] on img at bounding box center [1273, 112] width 33 height 33
click at [1274, 117] on img at bounding box center [1273, 112] width 33 height 33
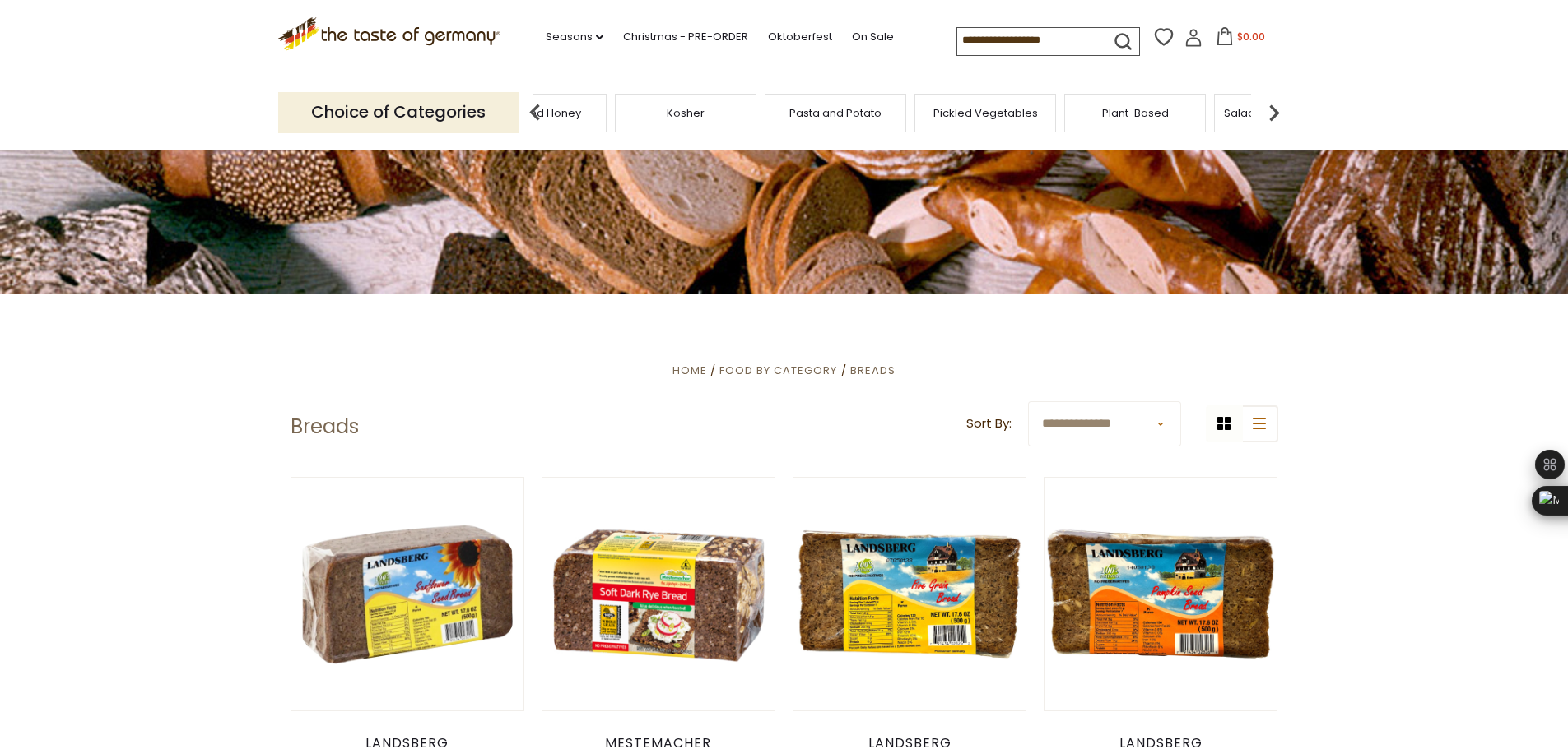
click at [1274, 117] on img at bounding box center [1273, 112] width 33 height 33
click at [967, 116] on div "Sausages" at bounding box center [941, 113] width 141 height 39
click at [951, 113] on span "Sausages" at bounding box center [942, 113] width 54 height 12
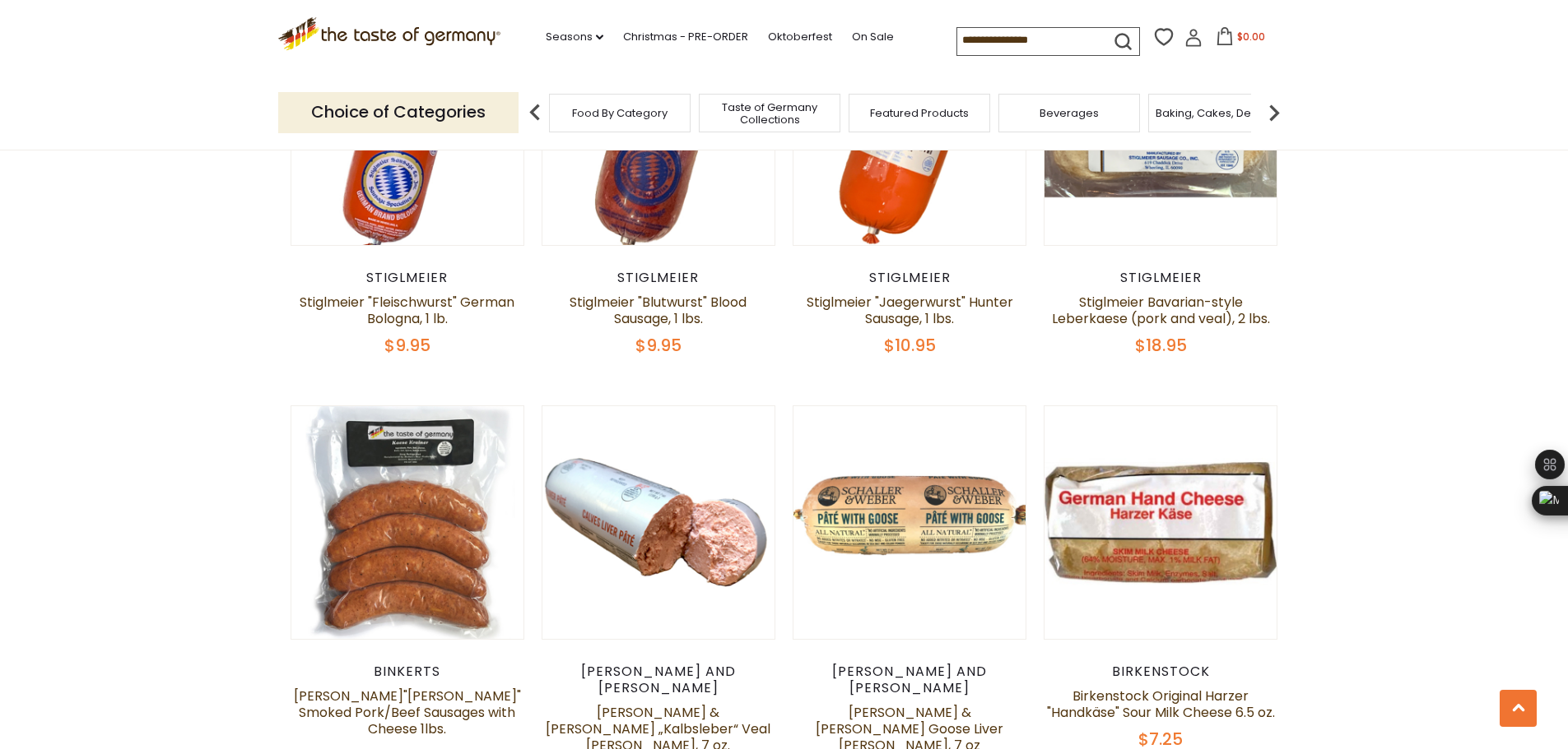
scroll to position [3784, 0]
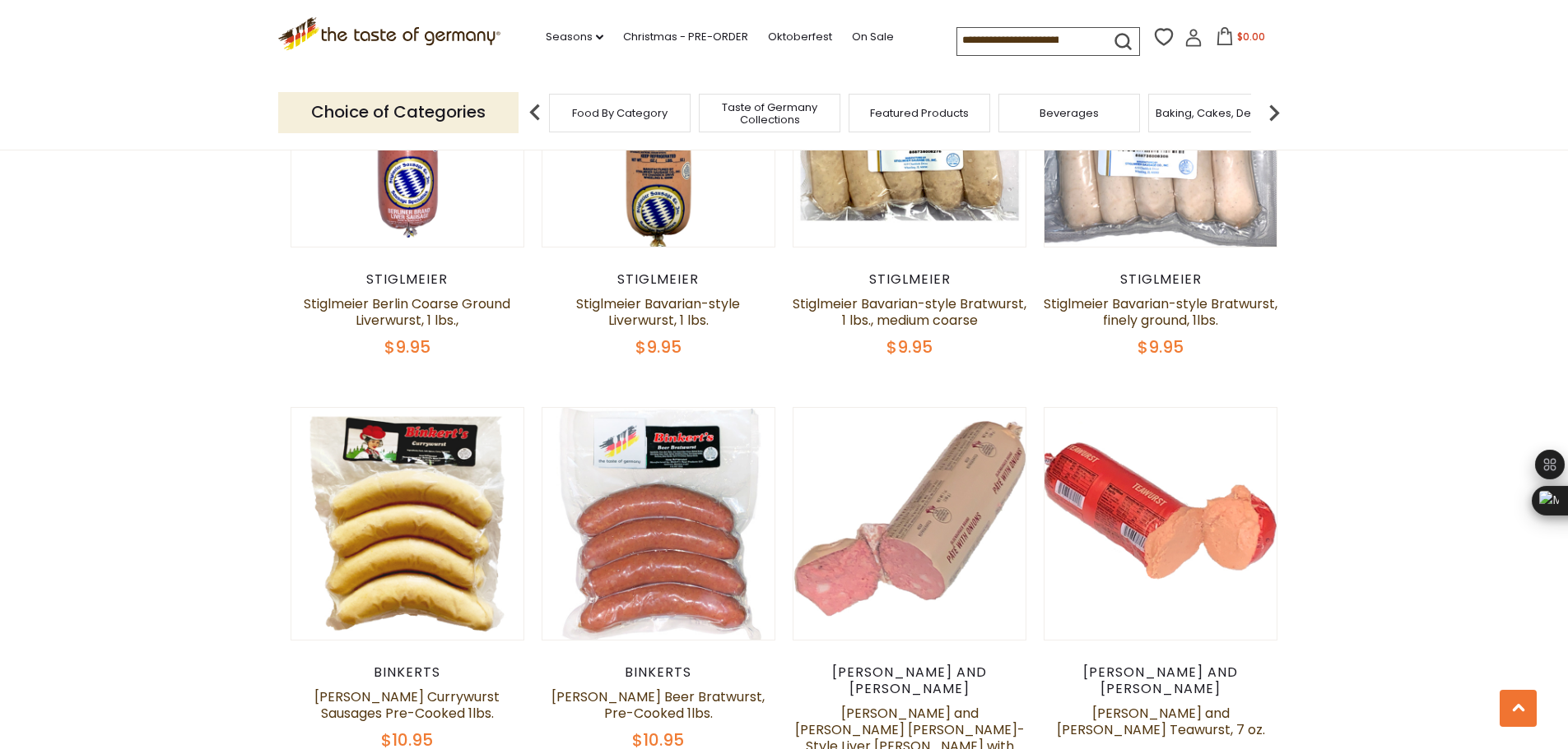
scroll to position [1717, 0]
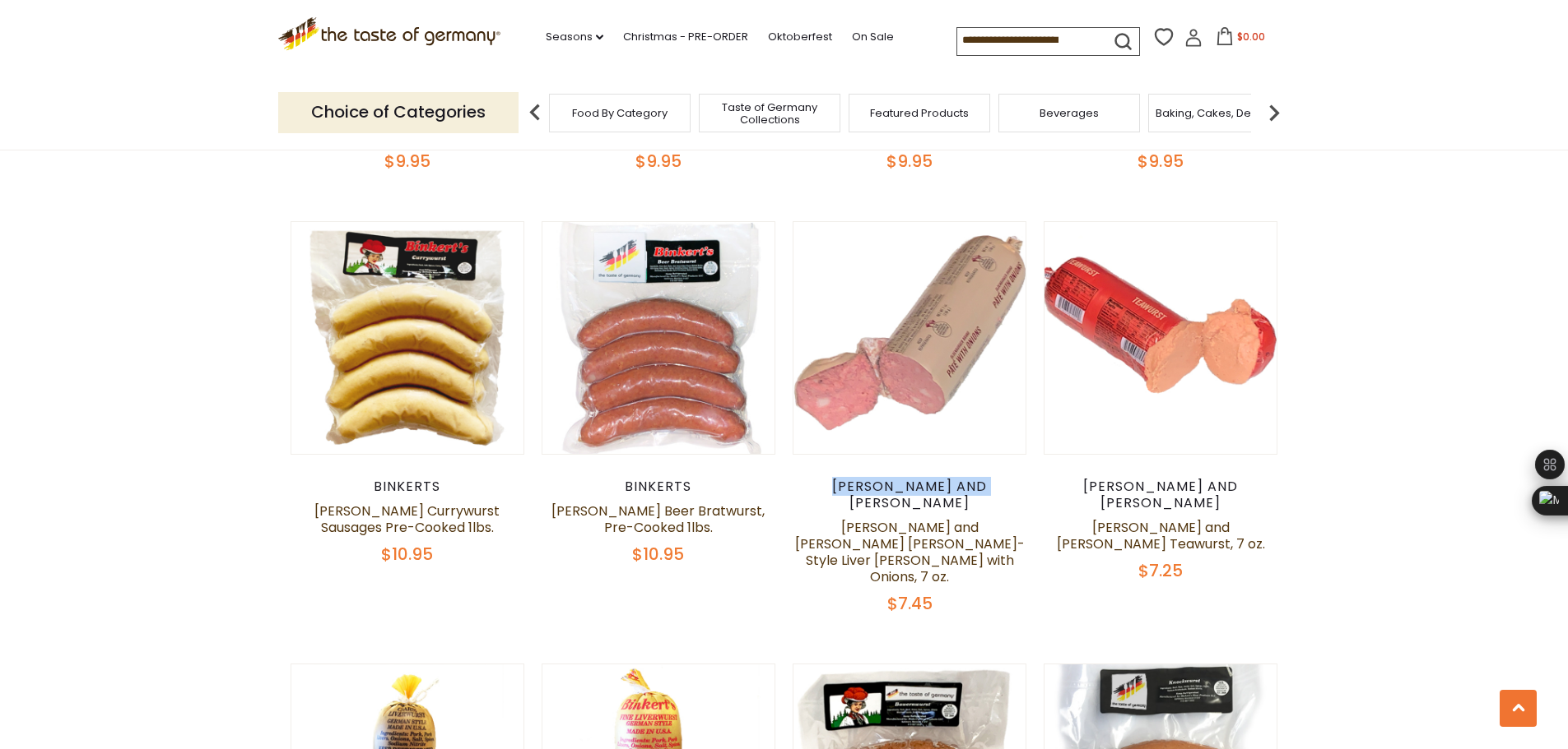
drag, startPoint x: 833, startPoint y: 468, endPoint x: 986, endPoint y: 475, distance: 153.2
click at [986, 478] on div "Schaller and Weber" at bounding box center [910, 494] width 234 height 33
